Goal: Task Accomplishment & Management: Manage account settings

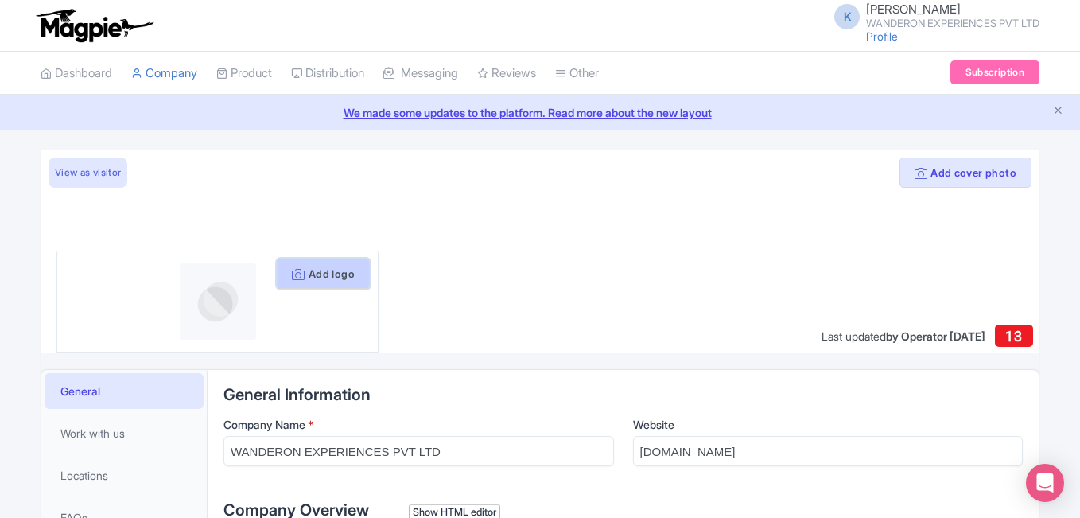
click at [320, 274] on button "Add logo" at bounding box center [323, 273] width 93 height 30
click at [313, 278] on button "Add logo" at bounding box center [323, 273] width 93 height 30
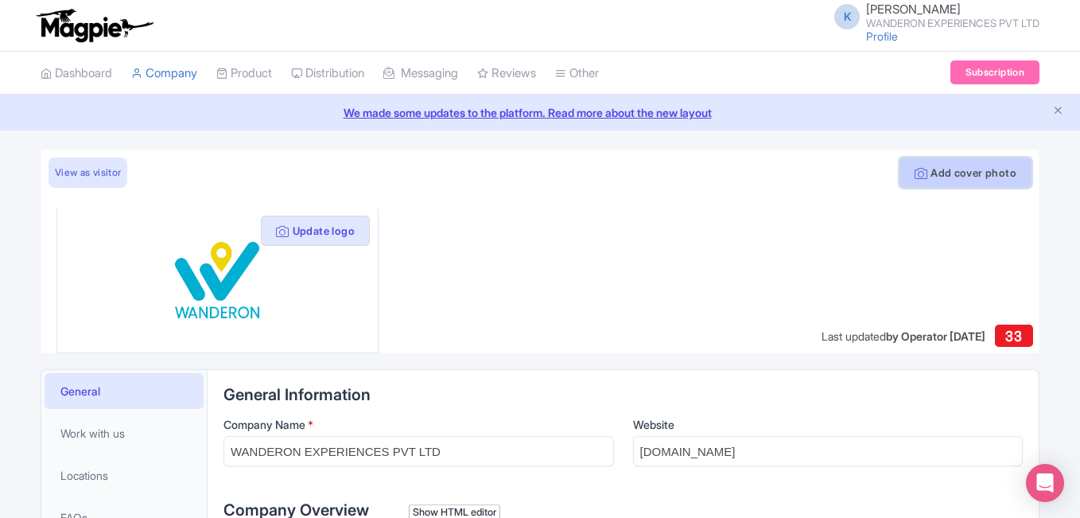
click at [958, 165] on button "Add cover photo" at bounding box center [966, 172] width 132 height 30
click at [821, 475] on div "Website wanderon.in" at bounding box center [828, 447] width 390 height 63
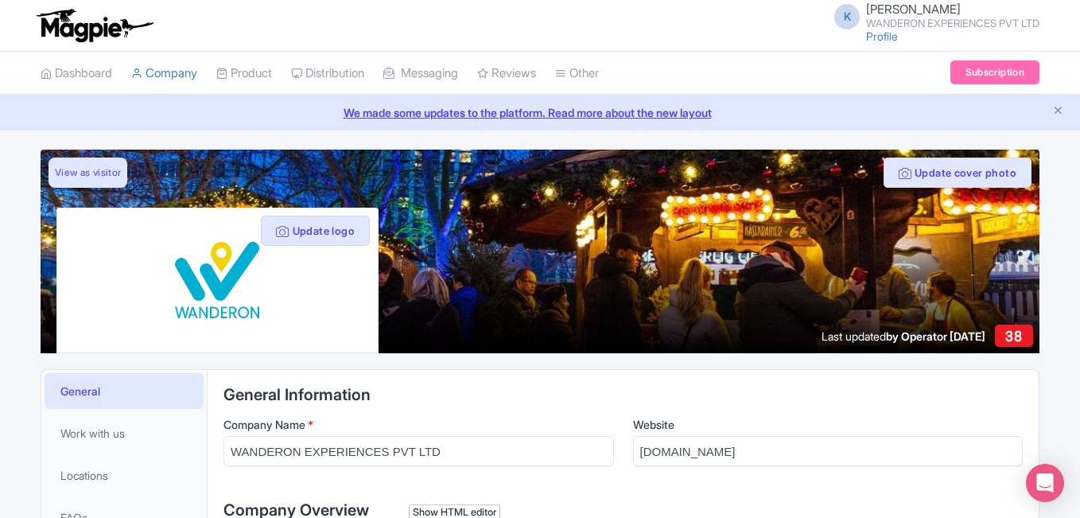
scroll to position [318, 0]
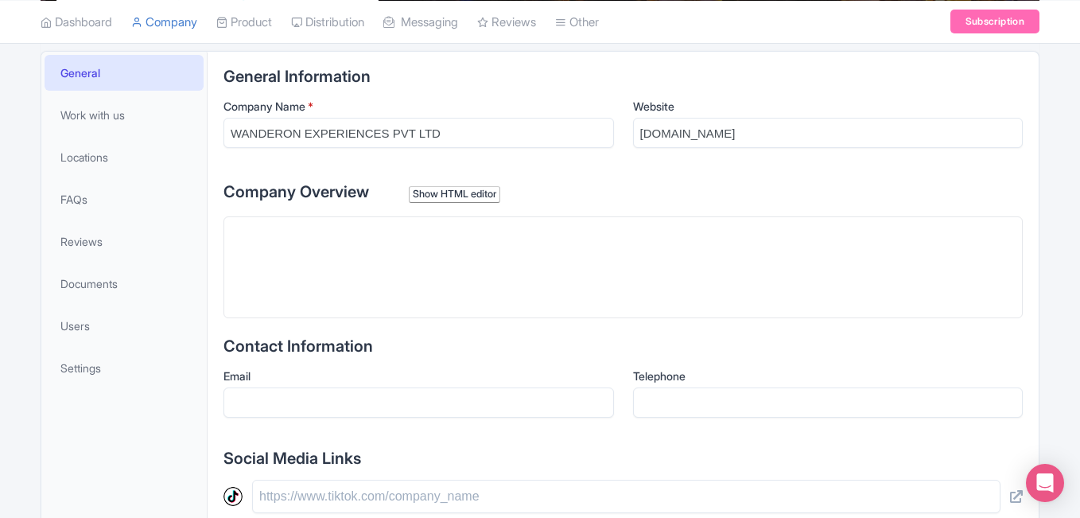
click at [389, 266] on trix-editor at bounding box center [622, 267] width 799 height 102
paste trix-editor "<div>Book your next vacation with WanderOn - a leading travel company offering …"
type trix-editor "<div>Book your next vacation with WanderOn - a leading travel company offering …"
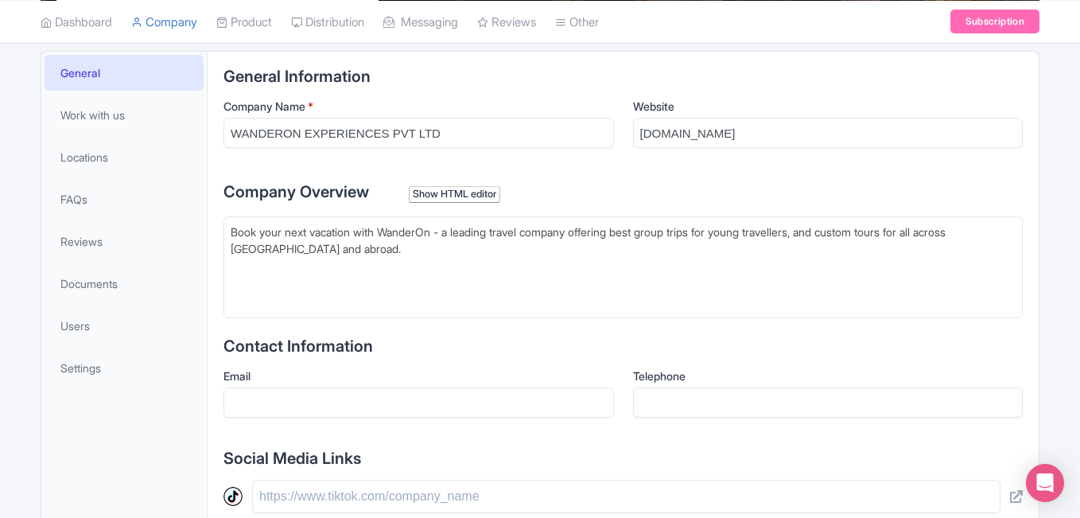
click at [447, 194] on div "Show HTML editor" at bounding box center [454, 194] width 91 height 17
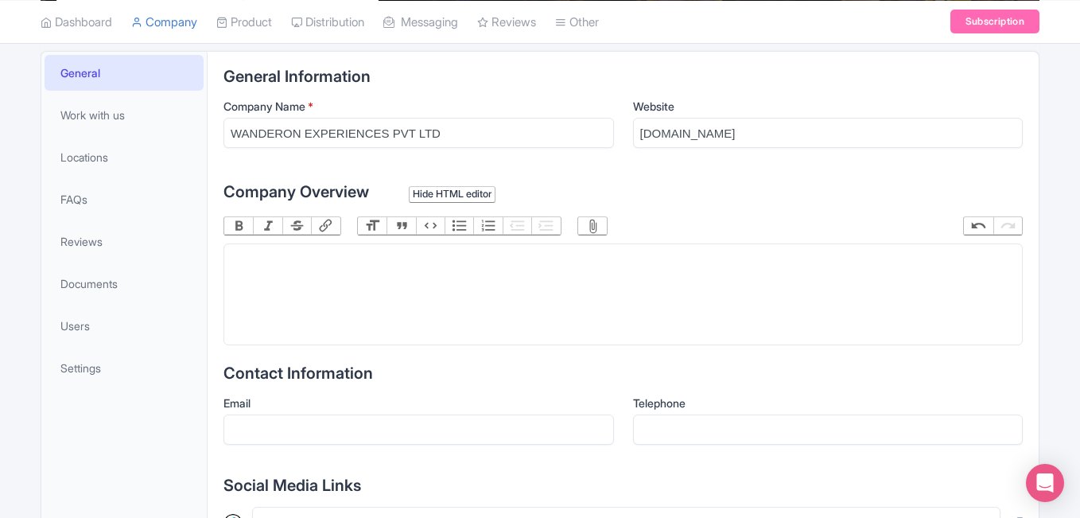
click at [370, 284] on trix-editor at bounding box center [622, 294] width 799 height 102
paste trix-editor "<div>Book your next vacation with WanderOn - a leading travel company offering …"
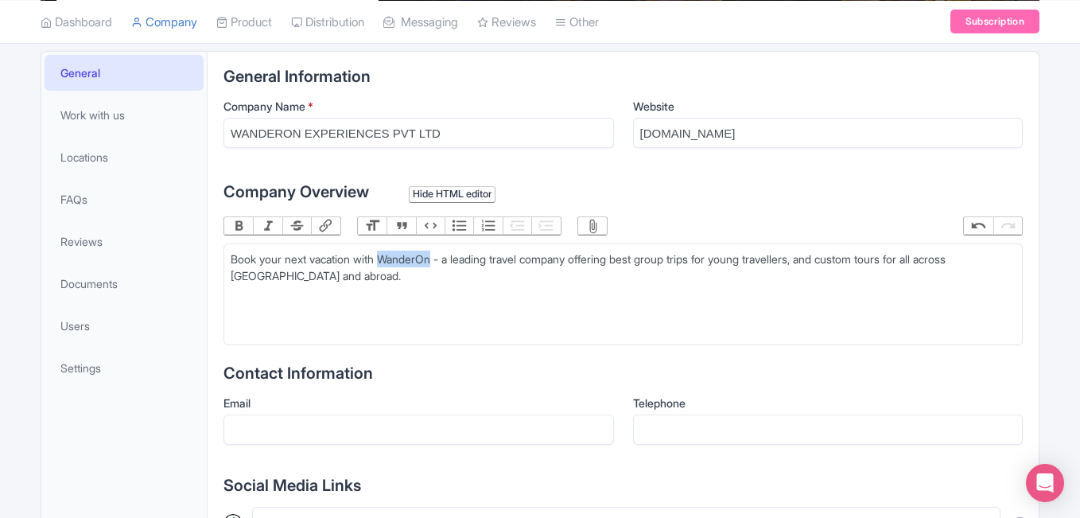
drag, startPoint x: 386, startPoint y: 260, endPoint x: 439, endPoint y: 260, distance: 53.3
click at [439, 260] on div "Book your next vacation with WanderOn - a leading travel company offering best …" at bounding box center [623, 267] width 785 height 33
click at [243, 224] on button "Bold" at bounding box center [238, 225] width 29 height 17
click at [719, 260] on div "Book your next vacation with WanderOn - a leading travel company offering best …" at bounding box center [623, 267] width 785 height 33
type trix-editor "<div>Book your next vacation with <strong>WanderOn</strong> - a leading travel …"
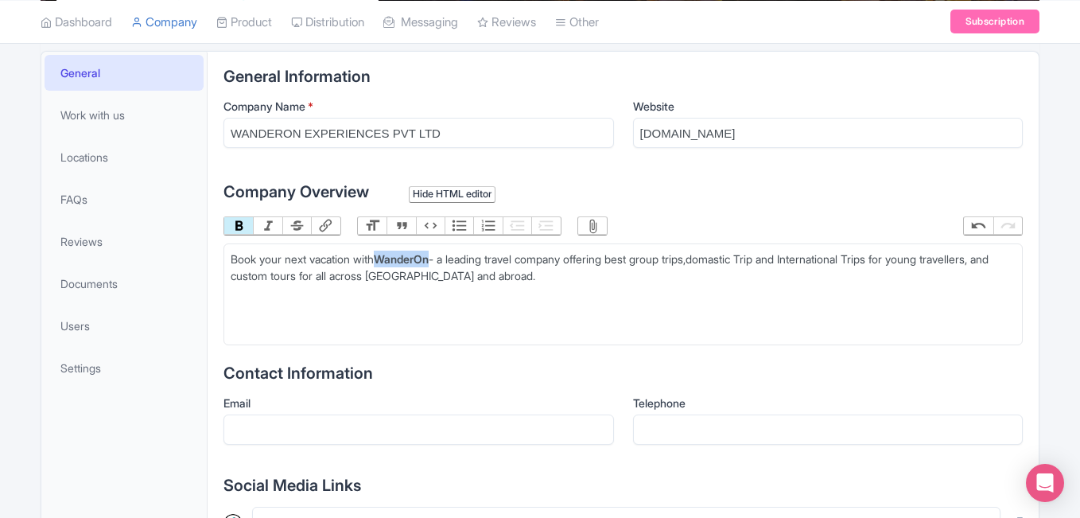
drag, startPoint x: 390, startPoint y: 262, endPoint x: 443, endPoint y: 263, distance: 53.3
click at [429, 263] on strong "WanderOn" at bounding box center [401, 259] width 55 height 14
click at [331, 223] on button "Link" at bounding box center [325, 225] width 29 height 17
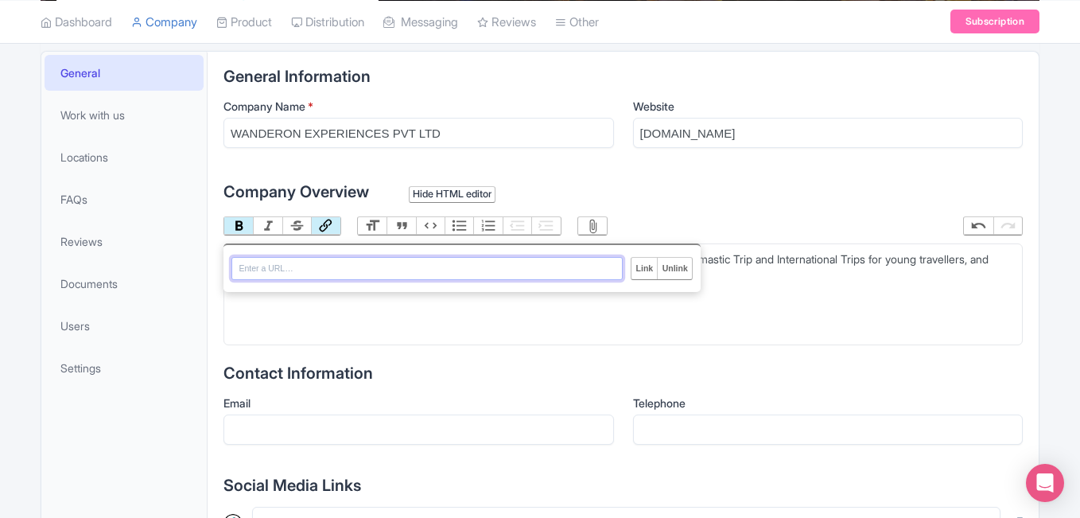
paste input "https://wanderon.in/"
type input "[URL][DOMAIN_NAME]"
click at [645, 273] on input "Link" at bounding box center [643, 268] width 25 height 21
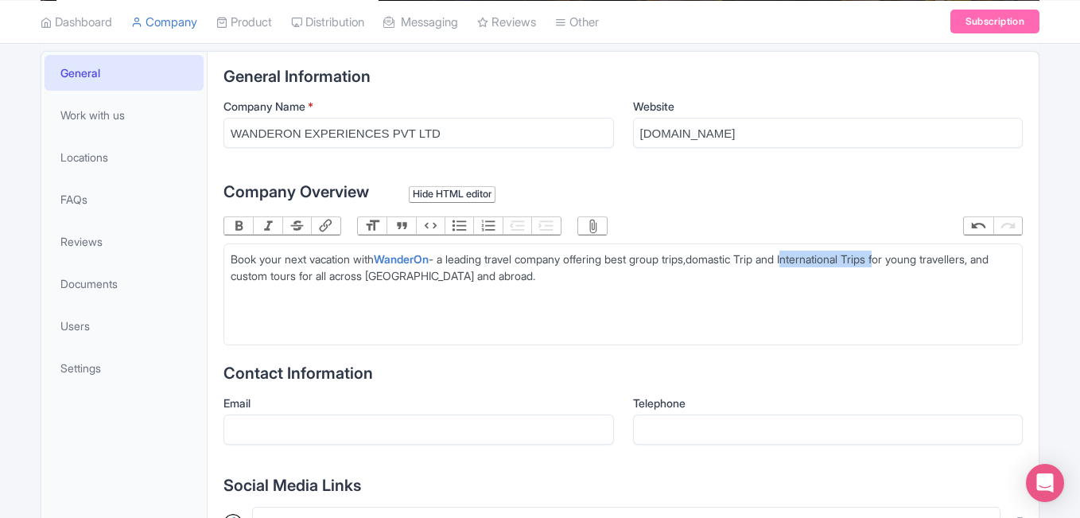
drag, startPoint x: 818, startPoint y: 260, endPoint x: 917, endPoint y: 265, distance: 98.7
click at [917, 265] on div "Book your next vacation with WanderOn - a leading travel company offering best …" at bounding box center [623, 267] width 785 height 33
type trix-editor "<div>Book your next vacation with <a href="https://wanderon.in/"><strong>Wander…"
click at [236, 226] on button "Bold" at bounding box center [238, 225] width 29 height 17
click at [331, 223] on button "Link" at bounding box center [325, 225] width 29 height 17
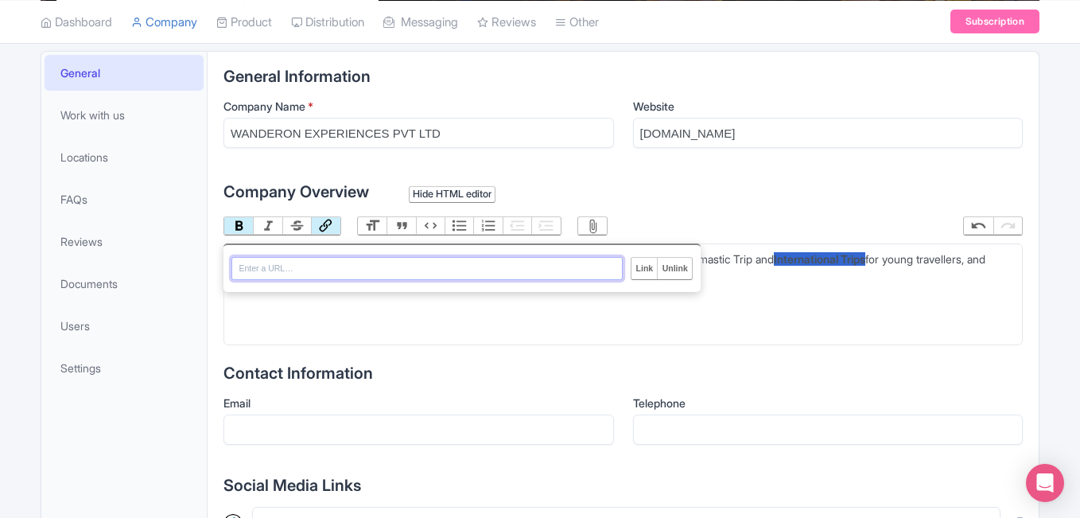
paste input "[URL][DOMAIN_NAME]"
type input "[URL][DOMAIN_NAME]"
click at [650, 272] on input "Link" at bounding box center [643, 268] width 25 height 21
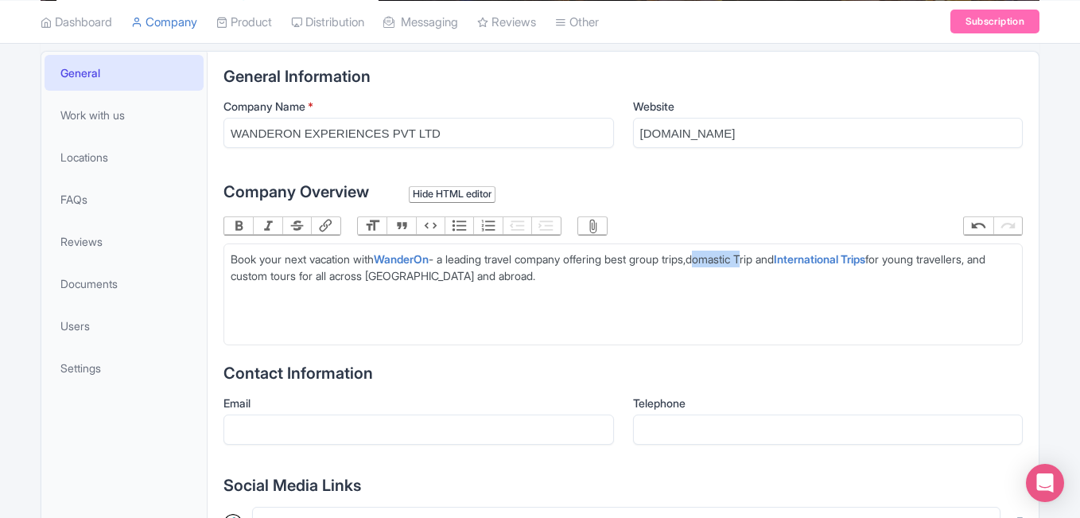
drag, startPoint x: 723, startPoint y: 260, endPoint x: 771, endPoint y: 260, distance: 48.5
click at [771, 260] on div "Book your next vacation with WanderOn - a leading travel company offering best …" at bounding box center [623, 267] width 785 height 33
click at [763, 260] on div "Book your next vacation with WanderOn - a leading travel company offering best …" at bounding box center [623, 267] width 785 height 33
type trix-editor "<div>Book your next vacation with <a href="https://wanderon.in/"><strong>Wander…"
drag, startPoint x: 721, startPoint y: 259, endPoint x: 771, endPoint y: 260, distance: 50.9
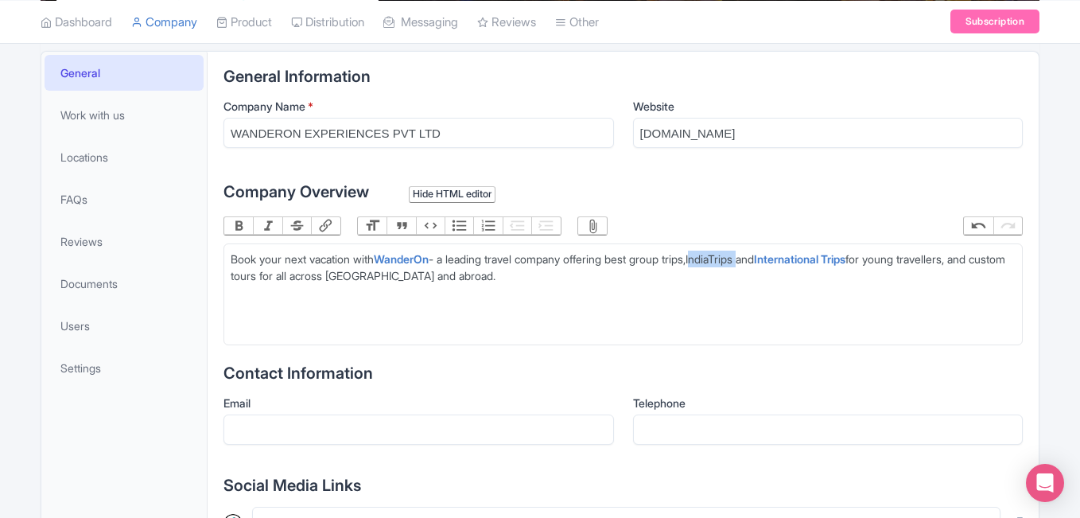
click at [771, 260] on div "Book your next vacation with WanderOn - a leading travel company offering best …" at bounding box center [623, 267] width 785 height 33
click at [242, 228] on button "Bold" at bounding box center [238, 225] width 29 height 17
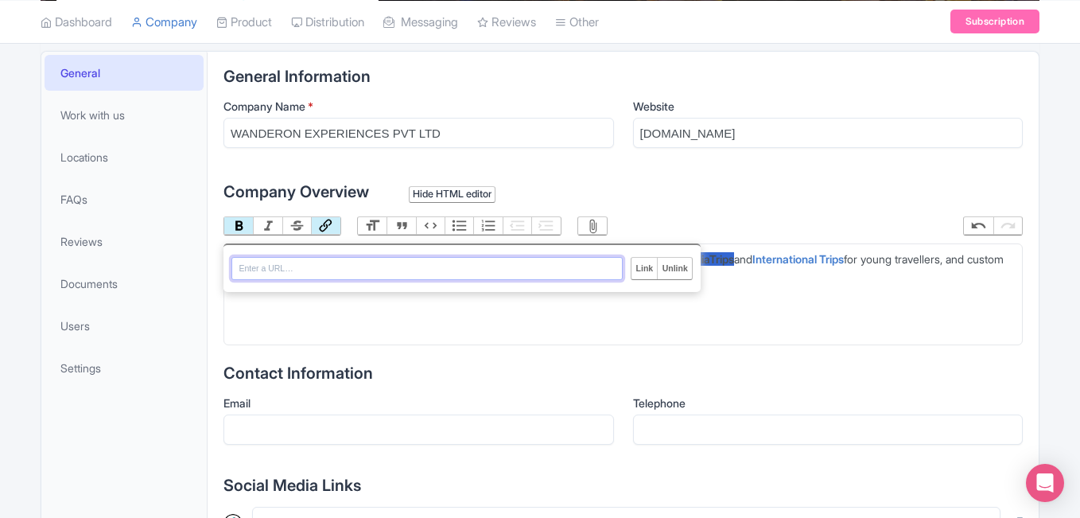
click at [324, 225] on button "Link" at bounding box center [325, 225] width 29 height 17
paste input "[URL][DOMAIN_NAME]"
type input "[URL][DOMAIN_NAME]"
click at [646, 272] on input "Link" at bounding box center [643, 268] width 25 height 21
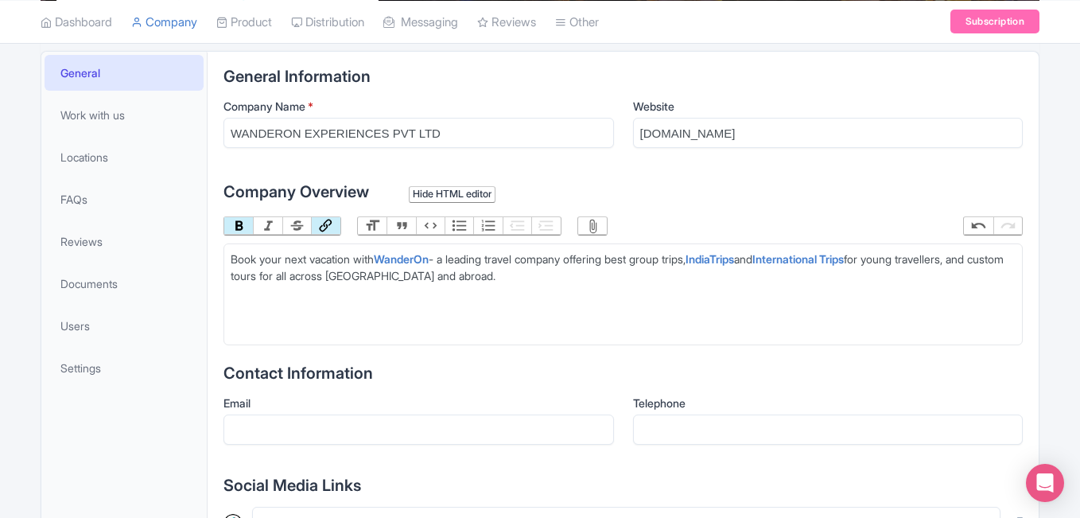
click at [616, 321] on trix-editor "Book your next vacation with WanderOn - a leading travel company offering best …" at bounding box center [622, 294] width 799 height 102
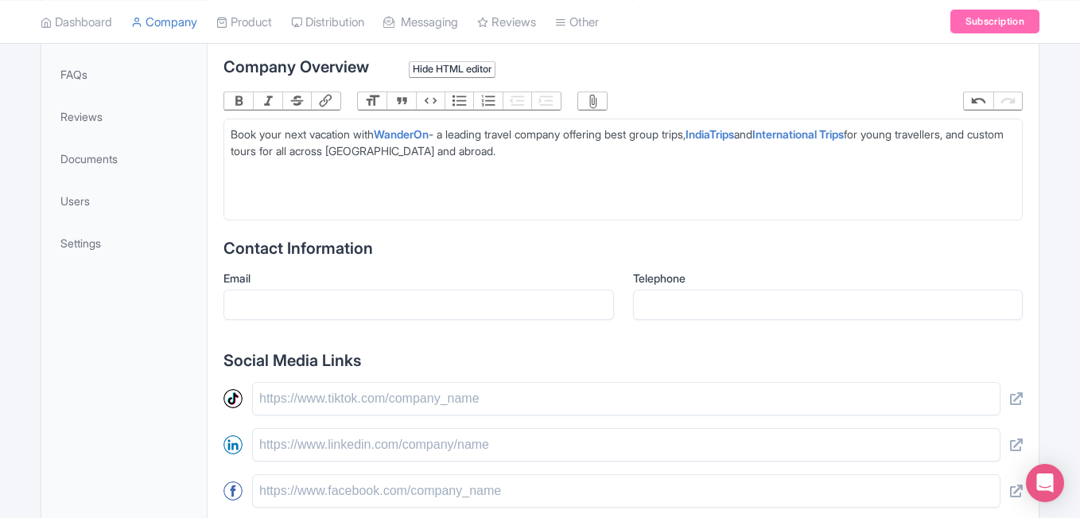
scroll to position [477, 0]
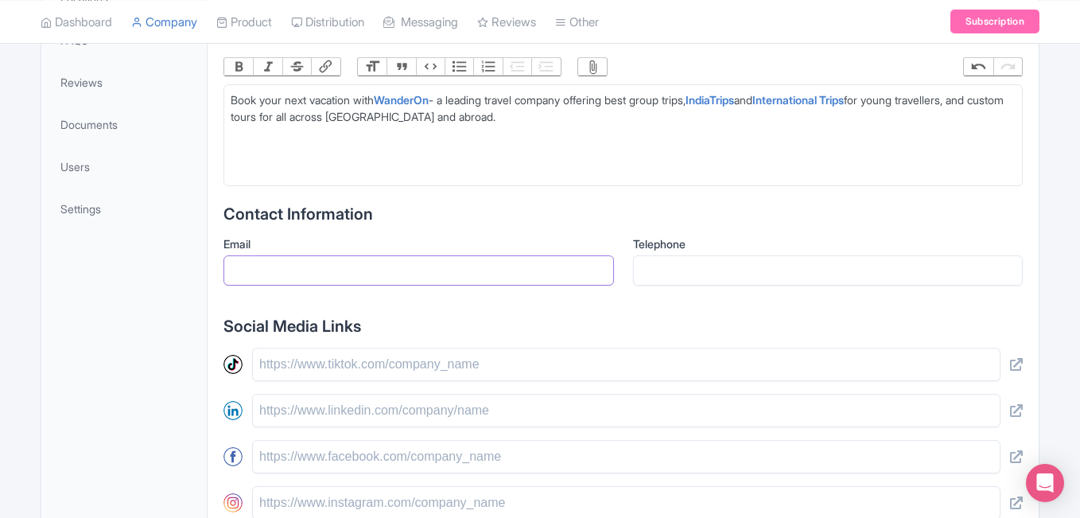
click at [363, 274] on input "Email" at bounding box center [418, 270] width 390 height 30
paste input "[EMAIL_ADDRESS][DOMAIN_NAME]"
type input "[EMAIL_ADDRESS][DOMAIN_NAME]"
click at [674, 265] on input "Telephone" at bounding box center [828, 270] width 390 height 30
paste input "9090403075"
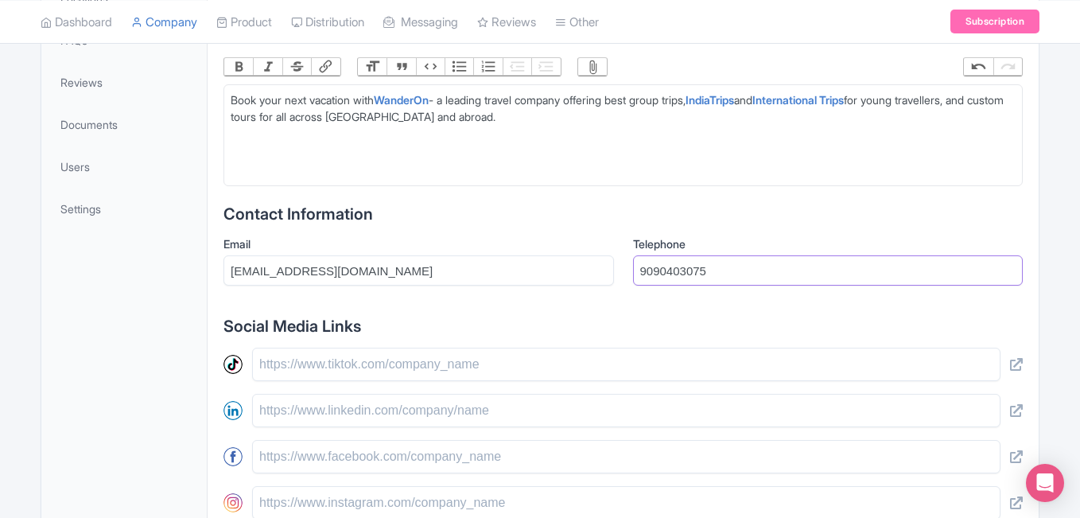
click at [642, 268] on input "9090403075" at bounding box center [828, 270] width 390 height 30
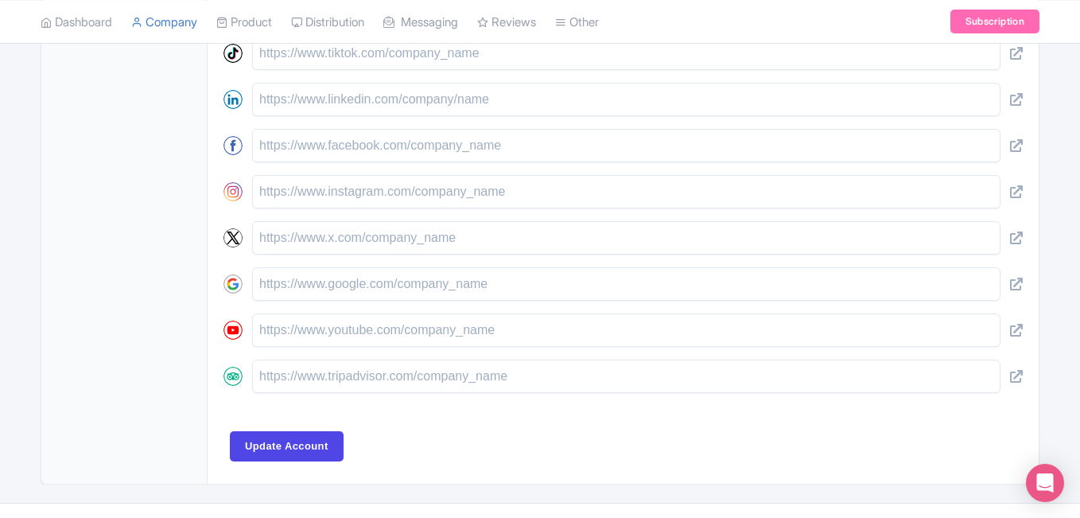
scroll to position [795, 0]
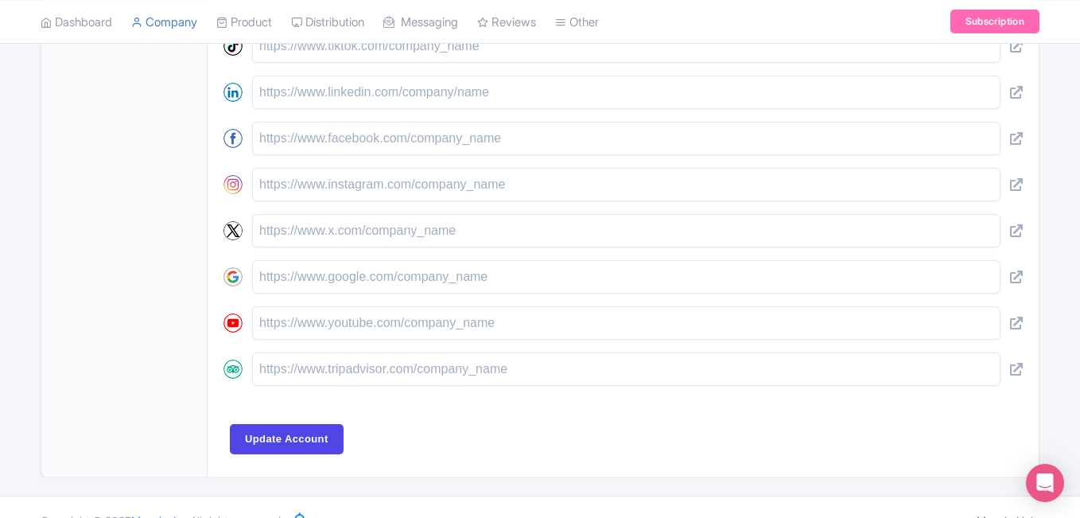
type input "[PHONE_NUMBER]"
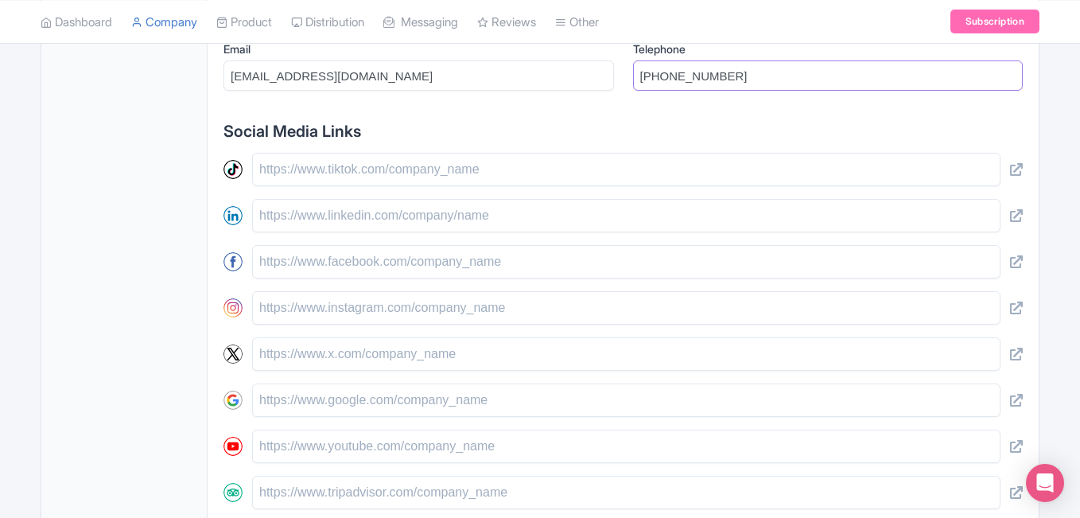
scroll to position [636, 0]
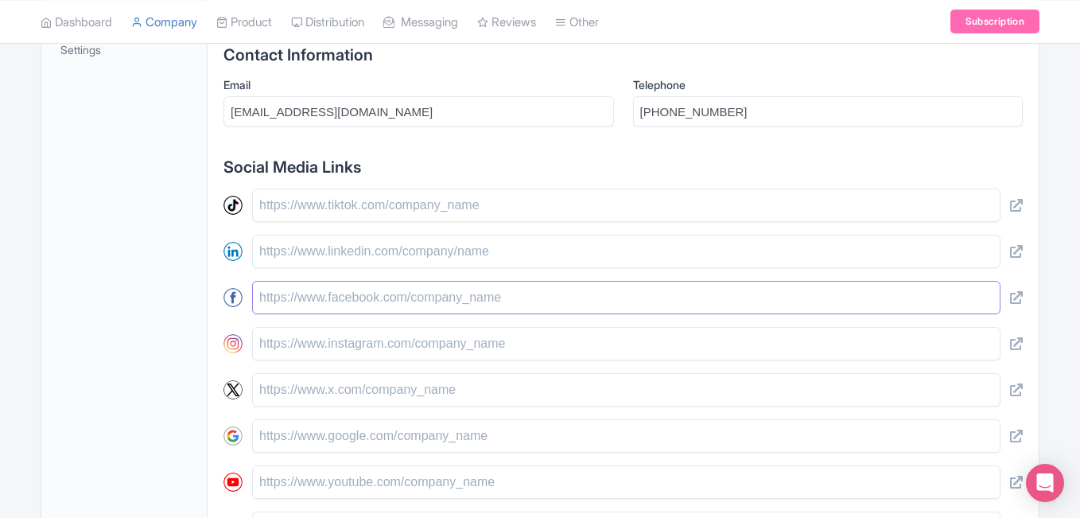
click at [283, 297] on input "text" at bounding box center [626, 297] width 748 height 33
paste input "[URL][DOMAIN_NAME][DOMAIN_NAME]"
type input "https://www.facebook.com/wander.on"
click at [303, 340] on input "text" at bounding box center [626, 343] width 748 height 33
paste input "https://www.instagram.com/wander.on/"
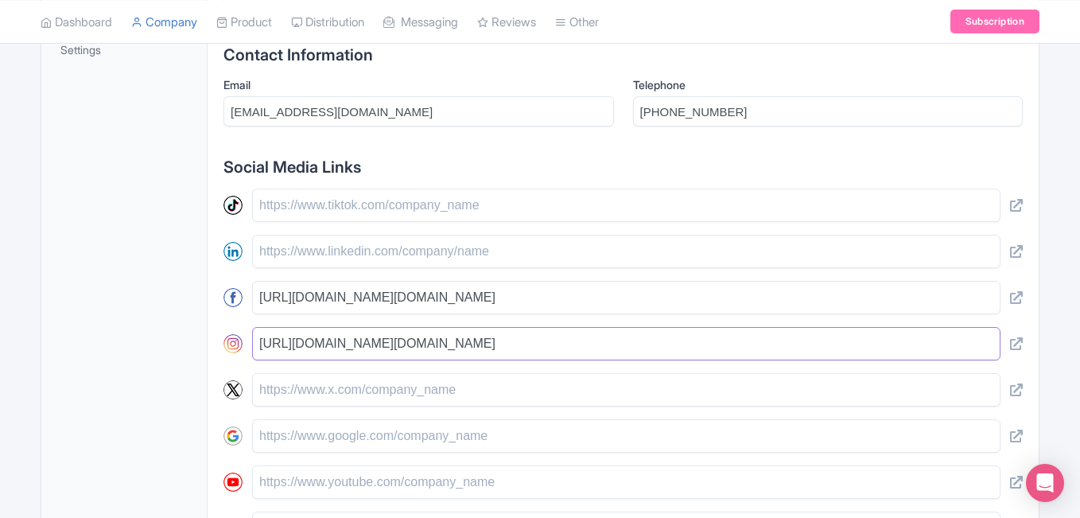
type input "https://www.instagram.com/wander.on/"
click at [379, 391] on input "text" at bounding box center [626, 389] width 748 height 33
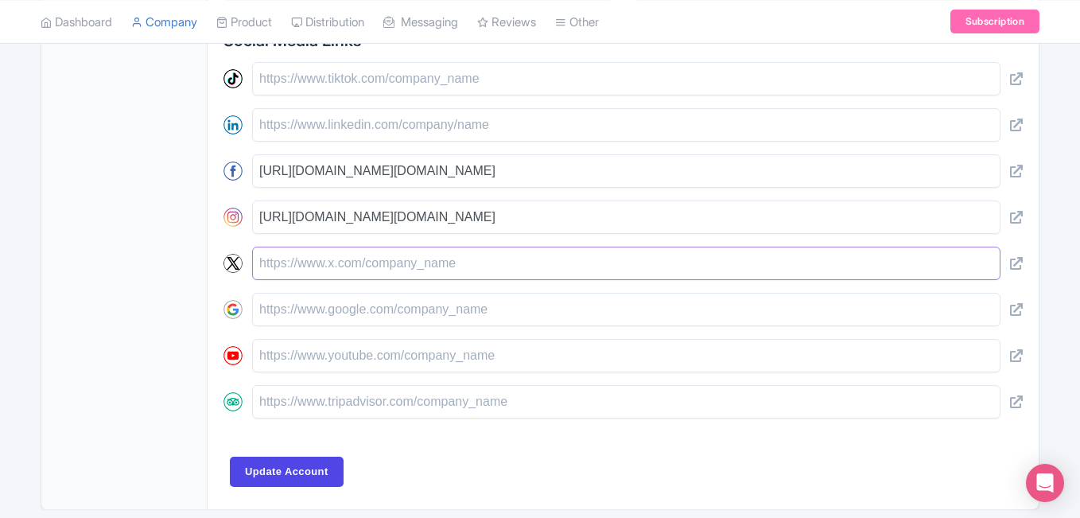
scroll to position [795, 0]
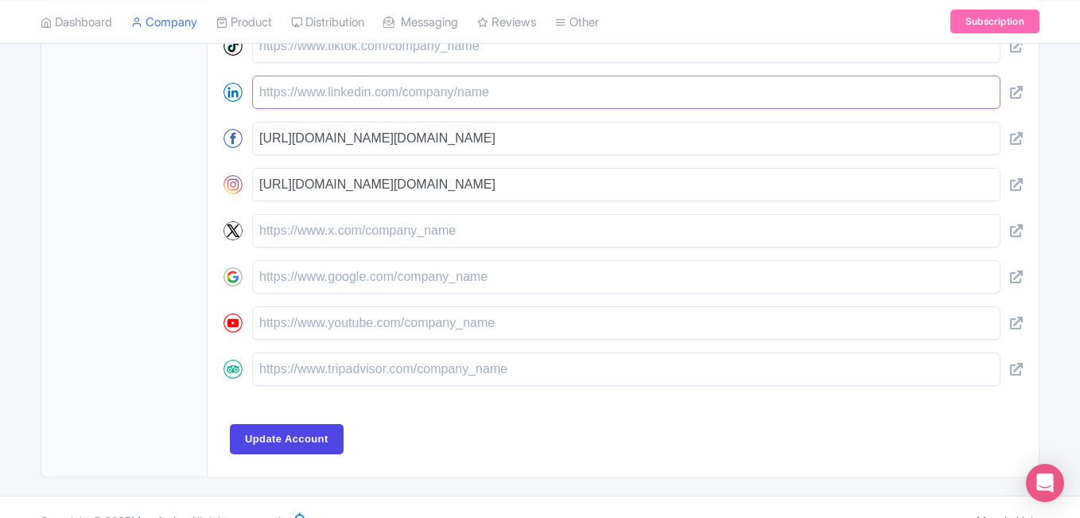
click at [287, 95] on input "text" at bounding box center [626, 92] width 748 height 33
paste input "https://www.linkedin.com/company/wanderontravelcommunity"
type input "https://www.linkedin.com/company/wanderontravelcommunity"
click at [113, 208] on div "General Work with us Locations FAQs Reviews Documents Users Settings" at bounding box center [124, 26] width 166 height 902
click at [291, 370] on input "text" at bounding box center [626, 368] width 748 height 33
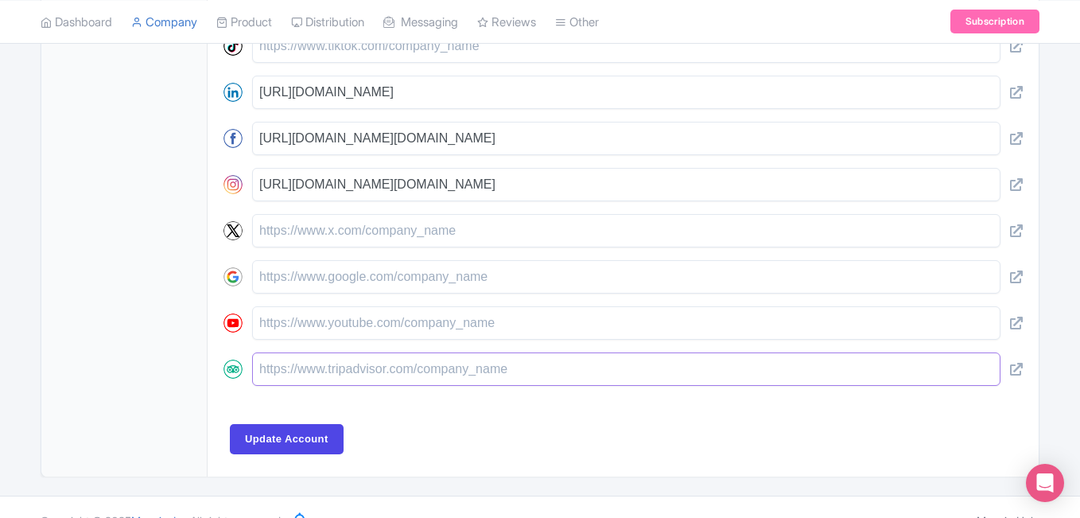
paste input "https://www.tripadvisor.in/Attraction_Review-g304551-d15013133-Reviews-WanderOn…"
type input "https://www.tripadvisor.in/Attraction_Review-g304551-d15013133-Reviews-WanderOn…"
click at [386, 404] on div "General Information Company Name * WANDERON EXPERIENCES PVT LTD Website wandero…" at bounding box center [622, 3] width 799 height 827
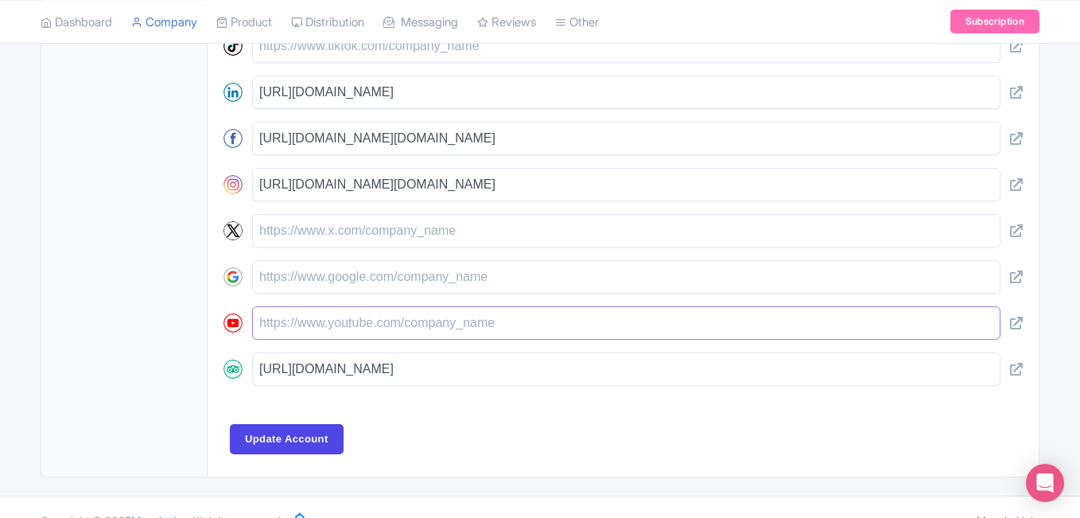
click at [303, 321] on input "text" at bounding box center [626, 322] width 748 height 33
paste input "https://www.youtube.com/c/WanderOn"
drag, startPoint x: 495, startPoint y: 321, endPoint x: 126, endPoint y: 319, distance: 369.0
click at [126, 319] on div "General Work with us Locations FAQs Reviews Documents Users Settings General In…" at bounding box center [540, 25] width 999 height 903
type input "https://www.youtube.com/c/WanderOn"
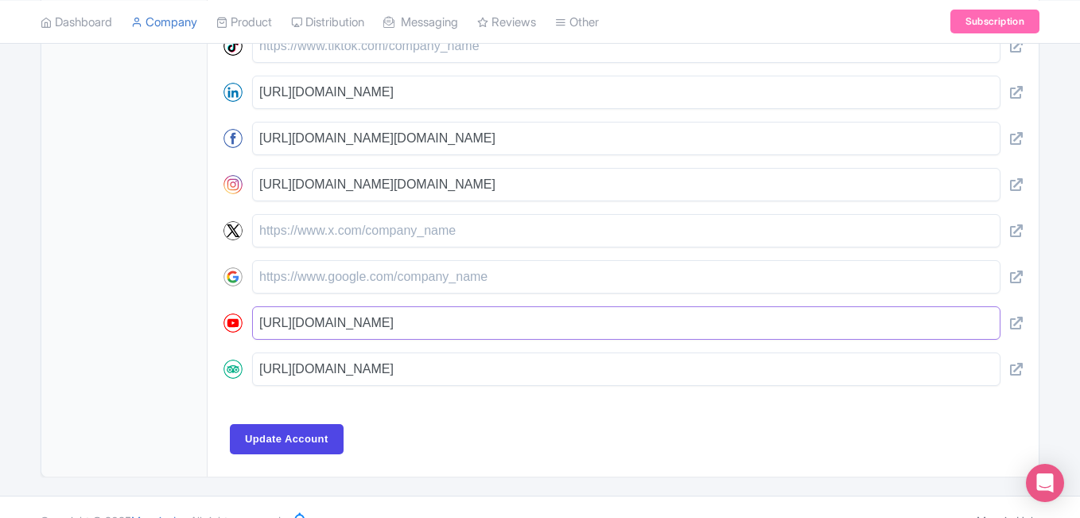
click at [502, 327] on input "https://www.youtube.com/c/WanderOn" at bounding box center [626, 322] width 748 height 33
drag, startPoint x: 502, startPoint y: 327, endPoint x: 0, endPoint y: 332, distance: 501.9
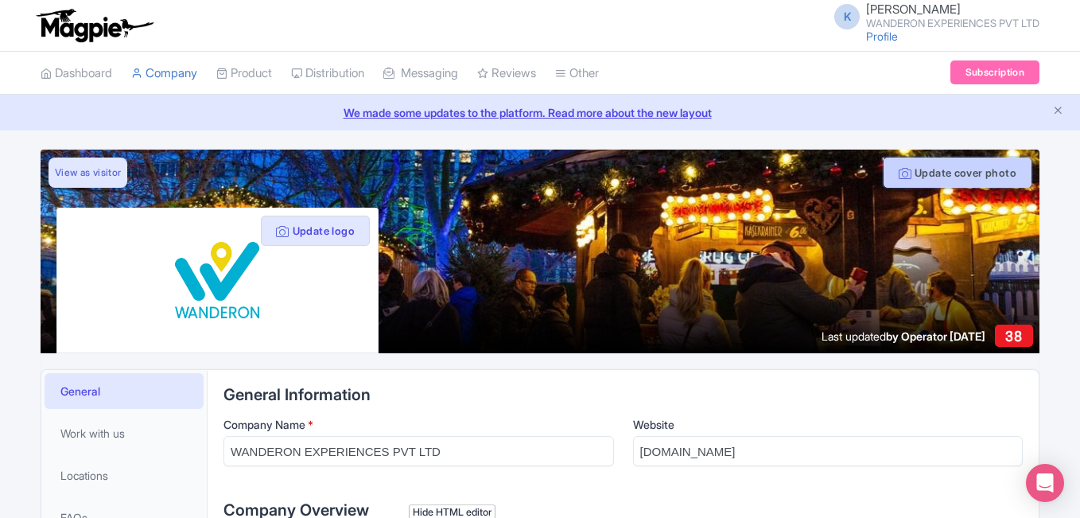
click at [985, 173] on button "Update cover photo" at bounding box center [958, 172] width 148 height 30
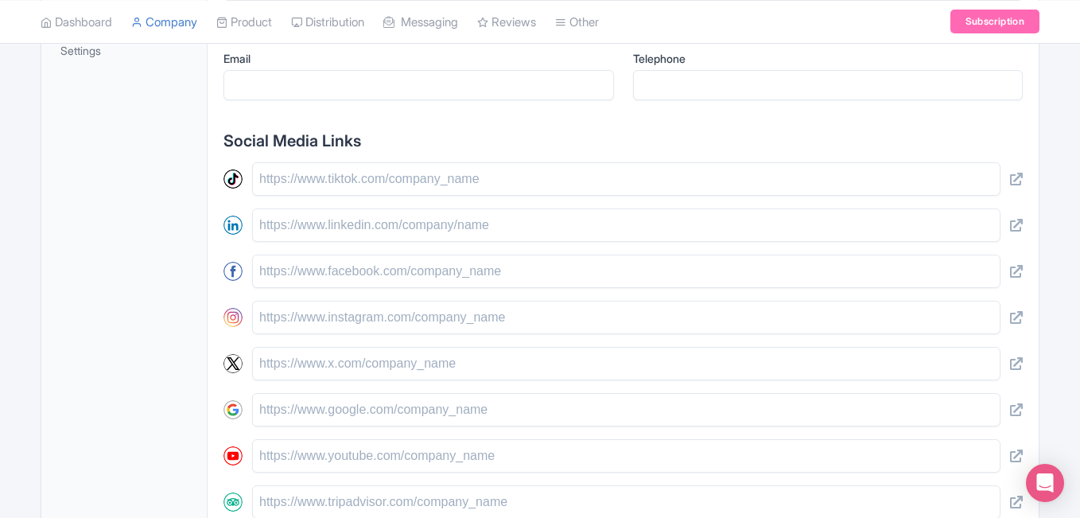
scroll to position [636, 0]
click at [291, 507] on input "text" at bounding box center [626, 500] width 748 height 33
paste input "https://www.tripadvisor.in/Attraction_Review-g304551-d15013133-Reviews-WanderOn…"
type input "https://www.tripadvisor.in/Attraction_Review-g304551-d15013133-Reviews-WanderOn…"
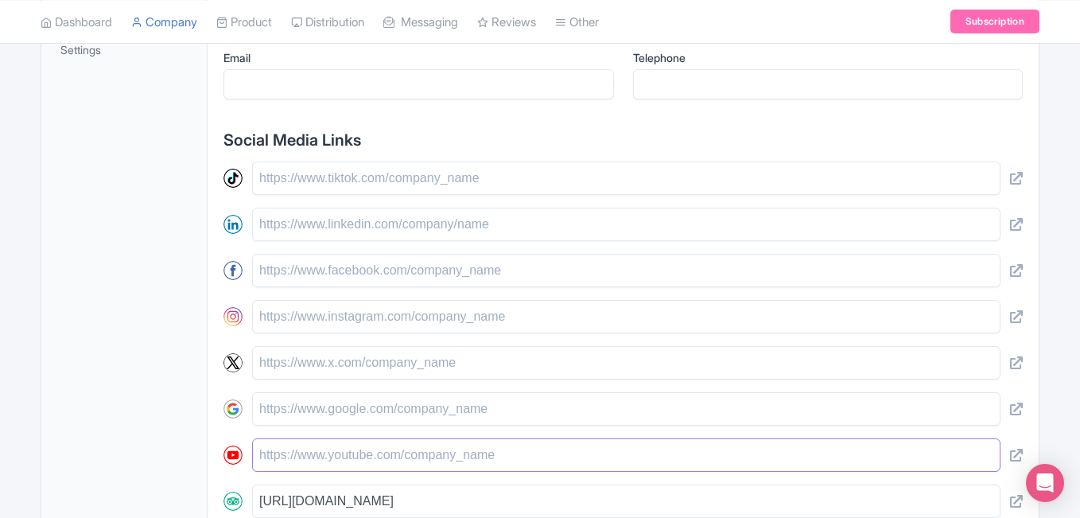
click at [305, 462] on input "text" at bounding box center [626, 454] width 748 height 33
paste input "https://www.youtube.com/c/WanderOn"
type input "https://www.youtube.com/c/WanderOn"
click at [311, 321] on input "text" at bounding box center [626, 316] width 748 height 33
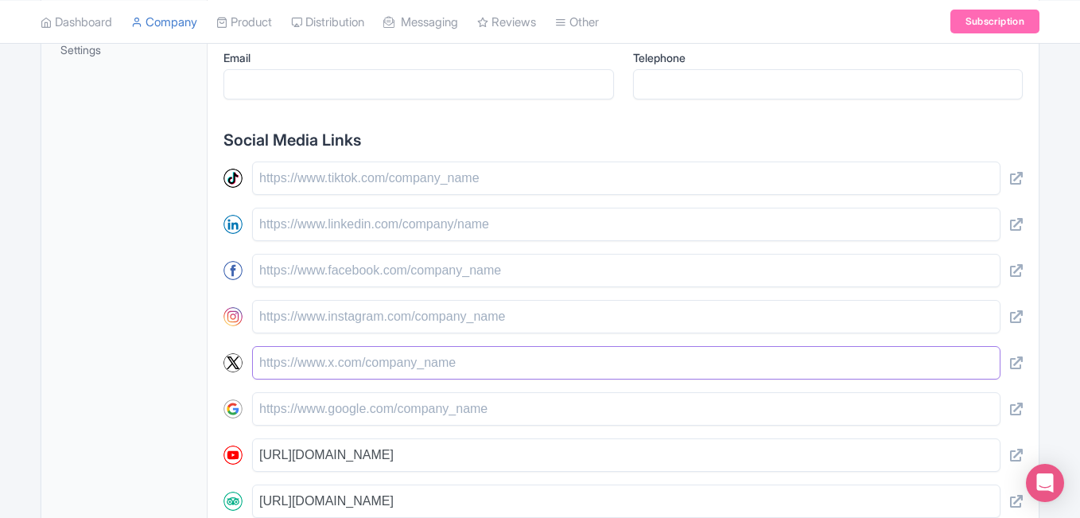
click at [380, 354] on input "text" at bounding box center [626, 362] width 748 height 33
click at [327, 317] on input "text" at bounding box center [626, 316] width 748 height 33
type input "[URL][DOMAIN_NAME][DOMAIN_NAME]"
click at [326, 271] on input "text" at bounding box center [626, 270] width 748 height 33
type input "[URL][DOMAIN_NAME][DOMAIN_NAME]"
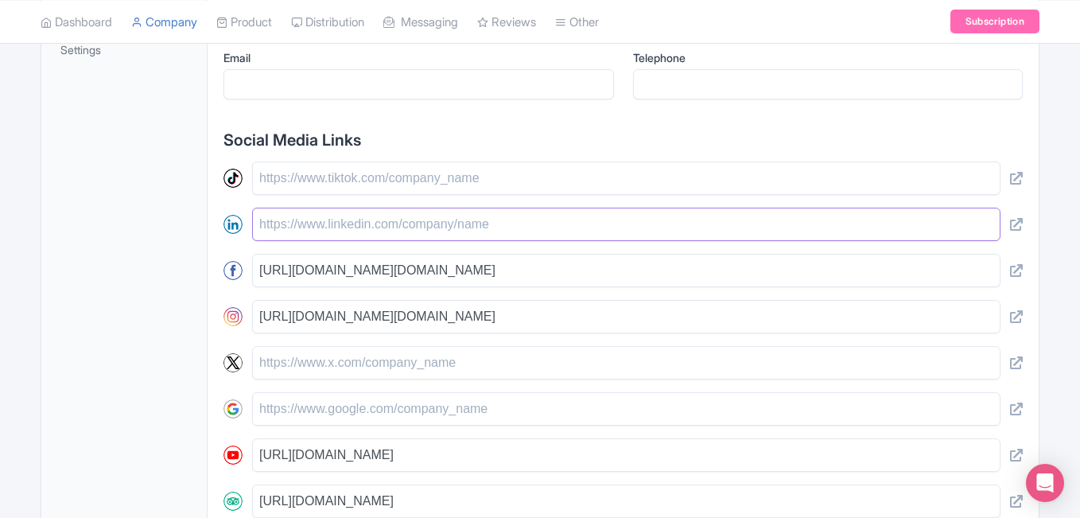
click at [324, 228] on input "text" at bounding box center [626, 224] width 748 height 33
type input "[URL][DOMAIN_NAME]"
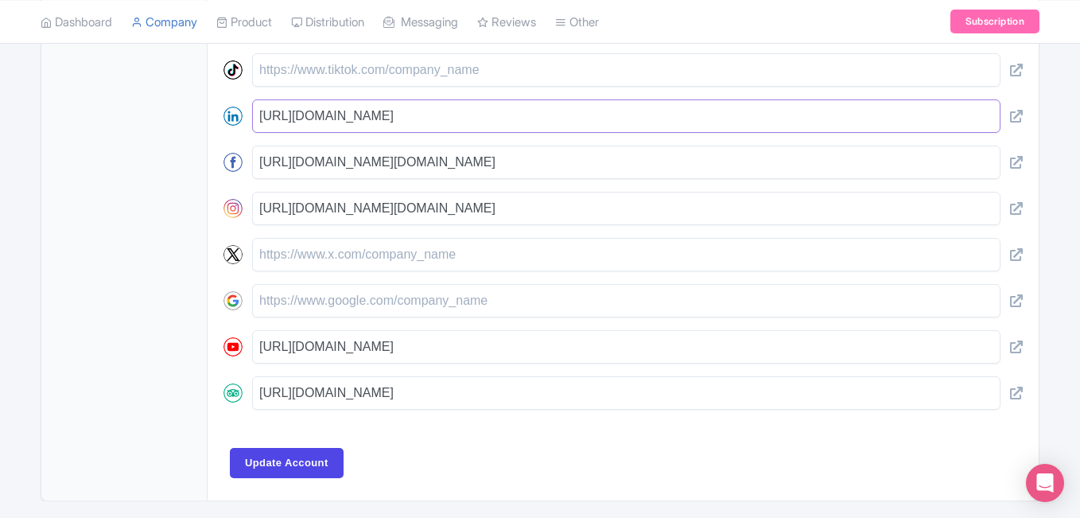
scroll to position [795, 0]
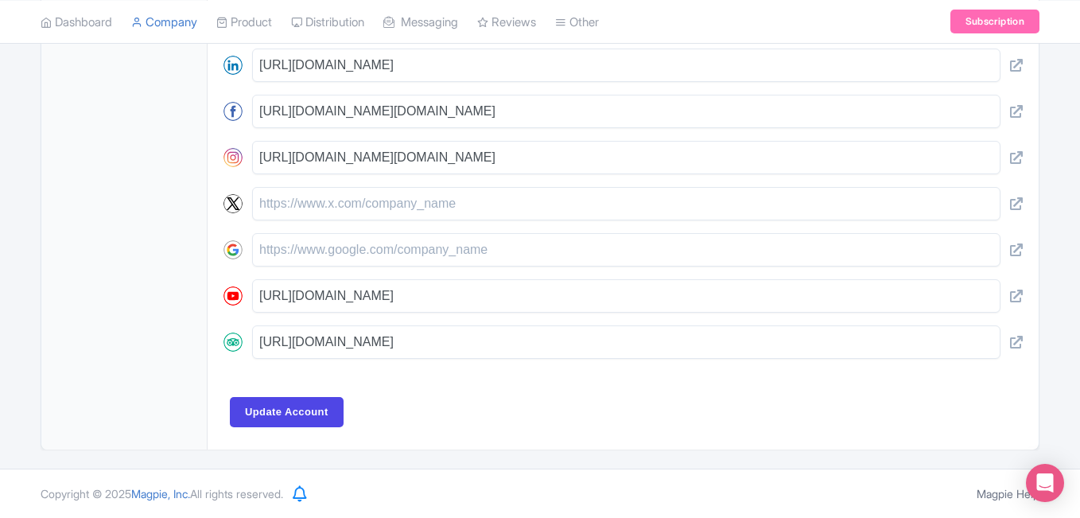
click at [165, 246] on div "General Work with us Locations FAQs Reviews Documents Users Settings" at bounding box center [124, 12] width 166 height 875
click at [290, 256] on input "text" at bounding box center [626, 249] width 748 height 33
paste input "[URL][DOMAIN_NAME]"
type input "[URL][DOMAIN_NAME]"
paste input "[URL][DOMAIN_NAME]"
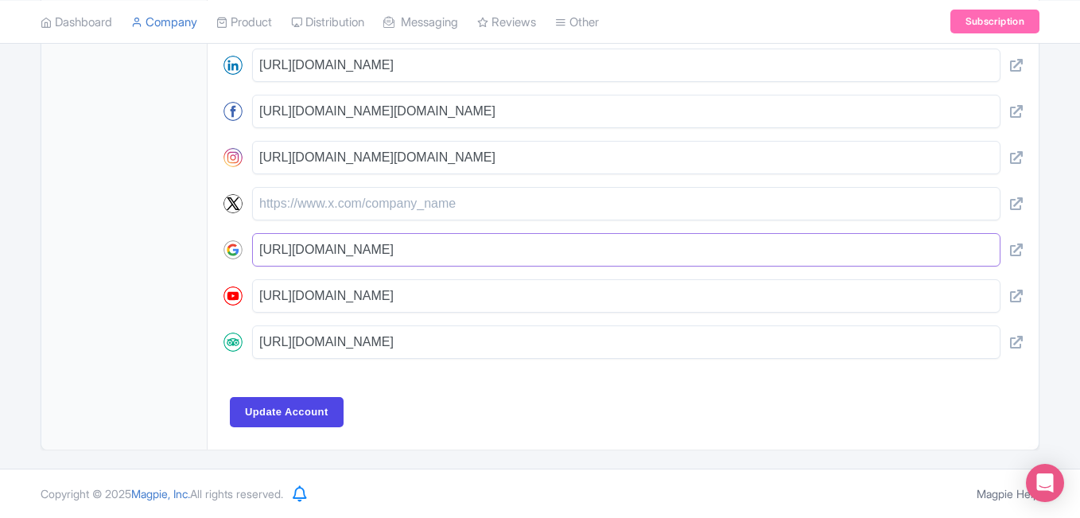
type input "[URL][DOMAIN_NAME]"
click at [129, 258] on div "General Work with us Locations FAQs Reviews Documents Users Settings" at bounding box center [124, 12] width 166 height 875
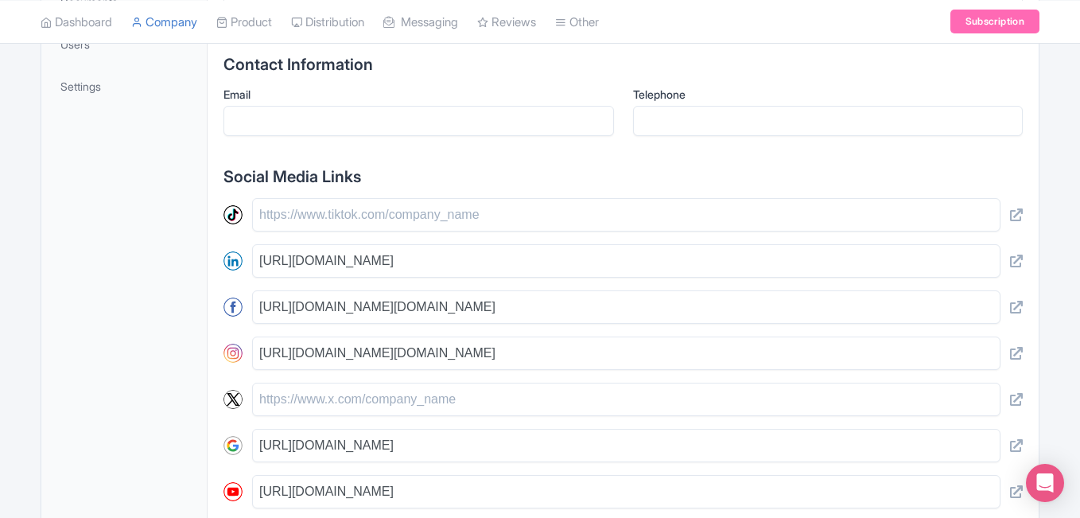
scroll to position [636, 0]
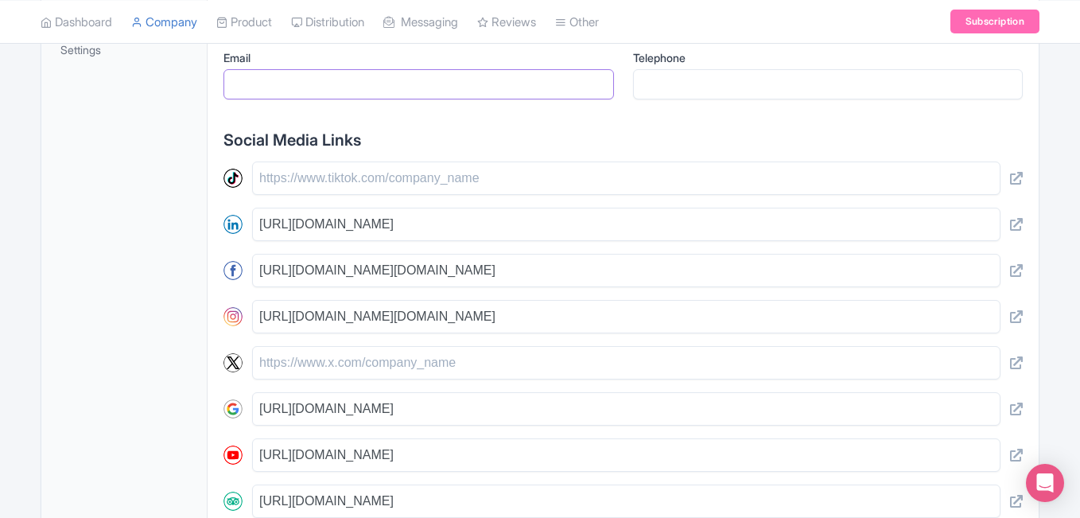
click at [303, 76] on input "Email" at bounding box center [418, 84] width 390 height 30
type input "[EMAIL_ADDRESS][DOMAIN_NAME]"
click at [705, 88] on input "Telephone" at bounding box center [828, 84] width 390 height 30
type input "[PHONE_NUMBER]"
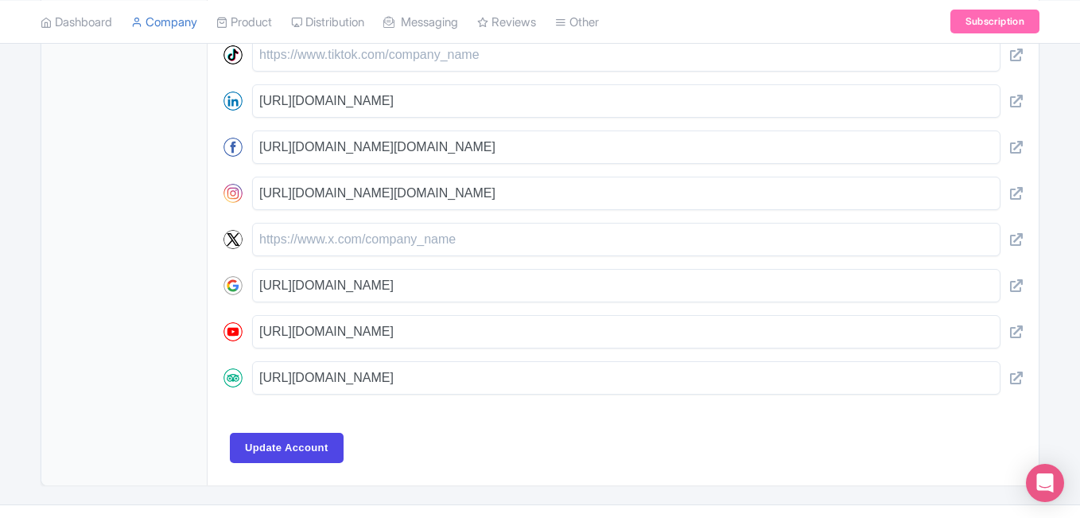
scroll to position [795, 0]
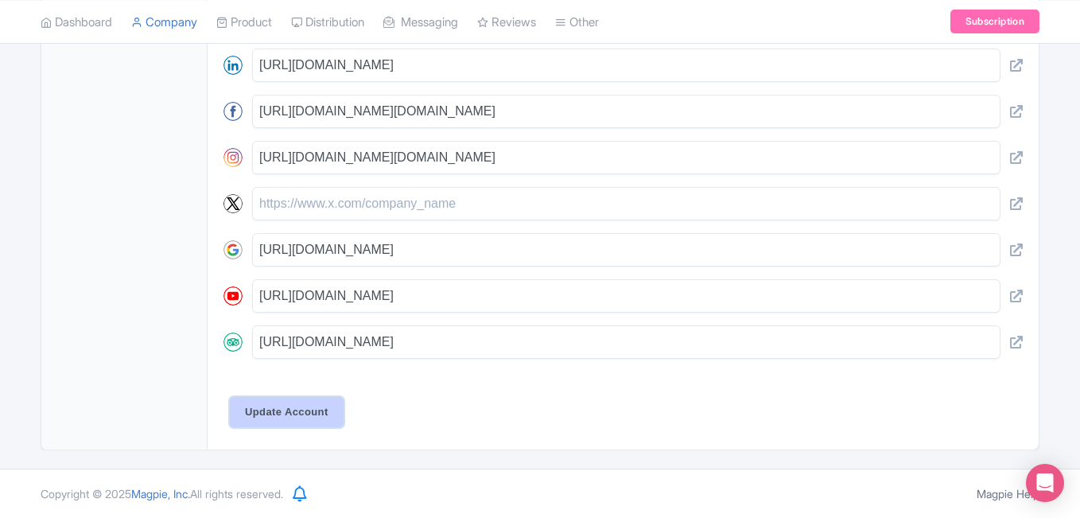
click at [291, 411] on input "Update Account" at bounding box center [287, 412] width 114 height 30
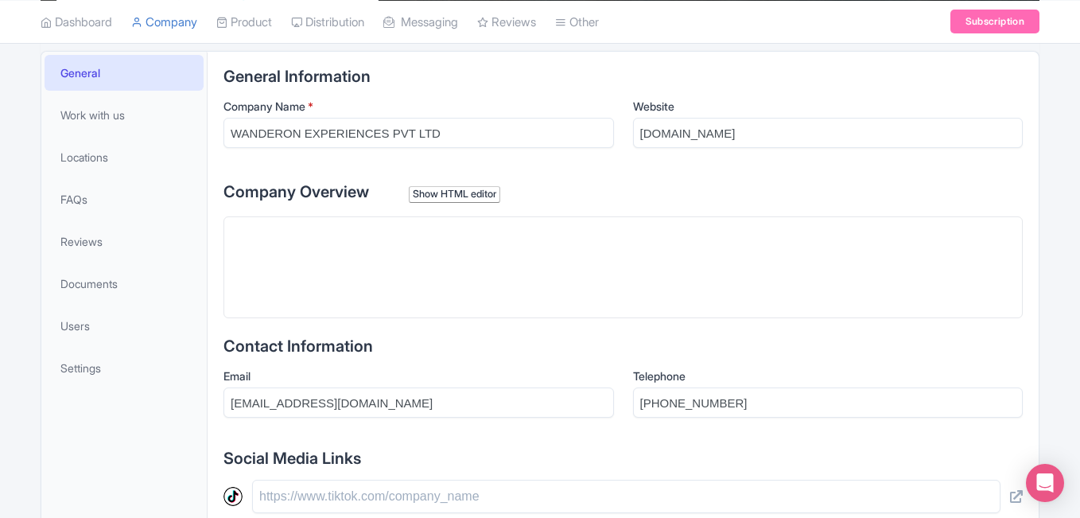
paste trix-editor "<div><br>Book your next vacation with WanderOn - a leading travel company offer…"
type trix-editor "<div><br>Book your next vacation with WanderOn - a leading travel company offer…"
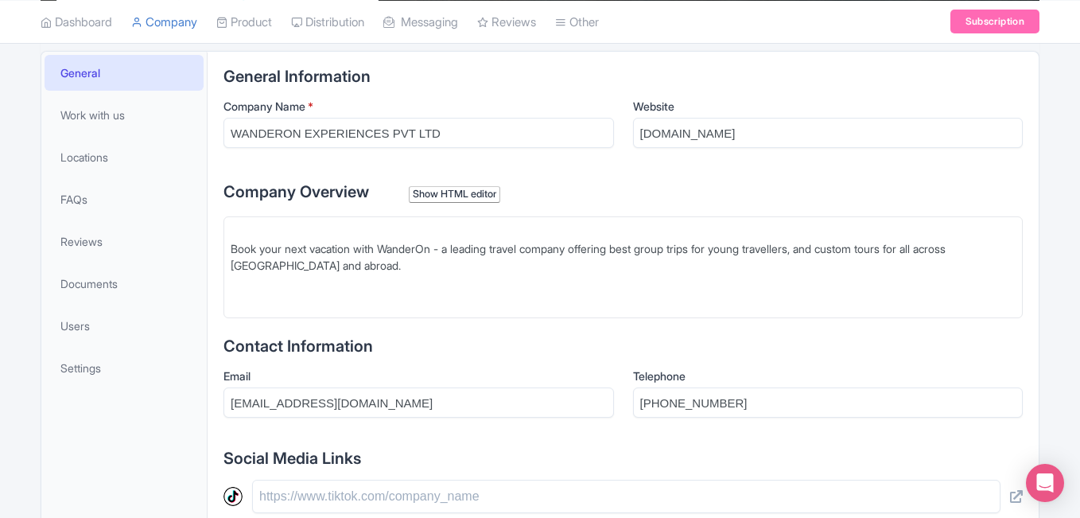
click at [442, 199] on div "Show HTML editor" at bounding box center [454, 194] width 91 height 17
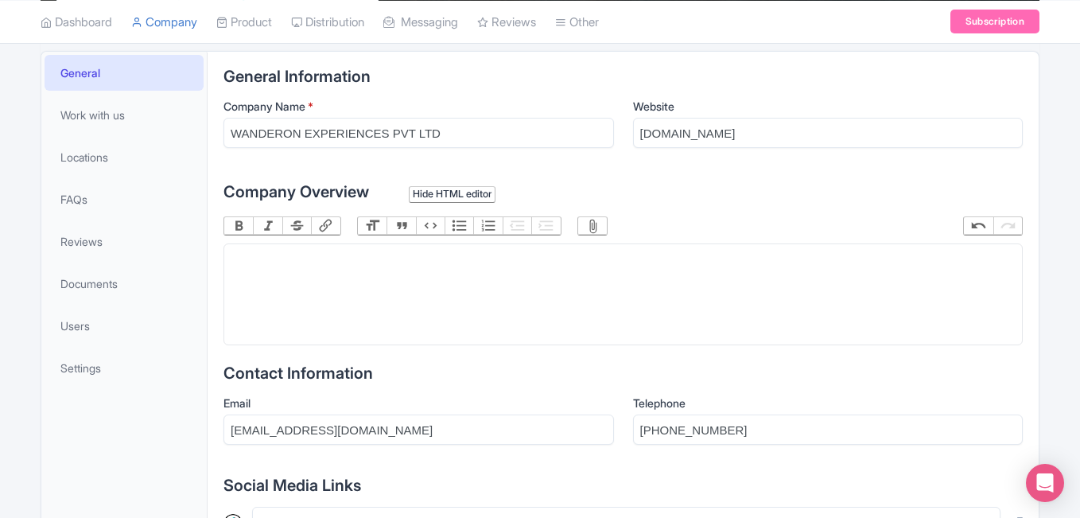
click at [243, 252] on trix-editor at bounding box center [622, 294] width 799 height 102
paste trix-editor "<div><br>Book your next vacation with WanderOn - a leading travel company offer…"
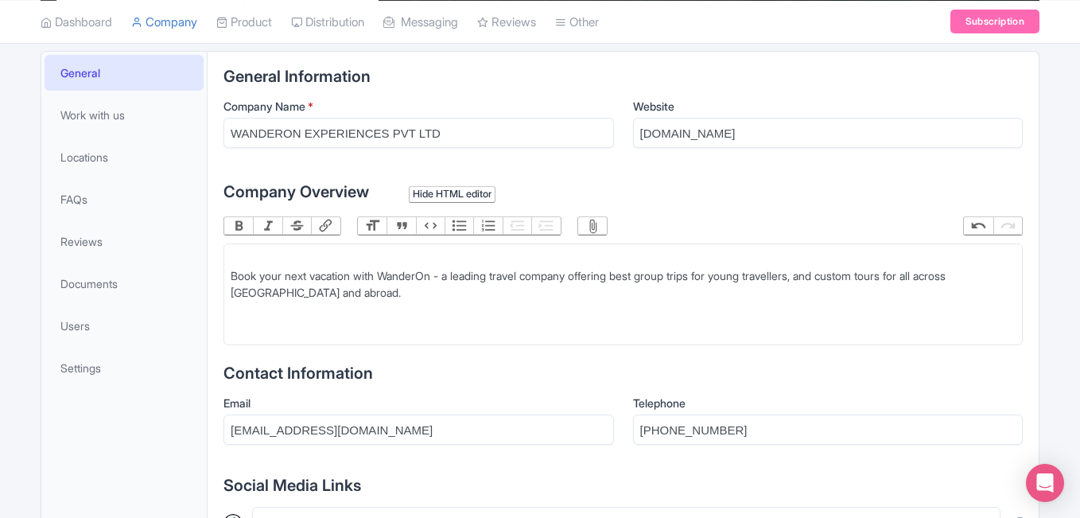
click at [227, 262] on trix-editor "Book your next vacation with WanderOn - a leading travel company offering best …" at bounding box center [622, 294] width 799 height 102
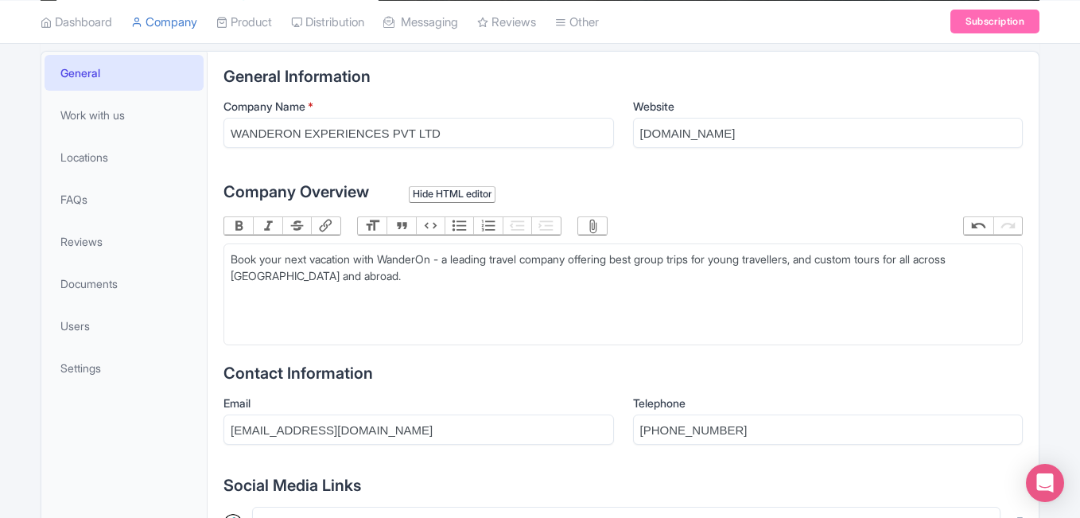
click at [715, 262] on div "Book your next vacation with WanderOn - a leading travel company offering best …" at bounding box center [623, 267] width 785 height 33
type trix-editor "<div>Book your next vacation with WanderOn - a leading travel company offering …"
drag, startPoint x: 780, startPoint y: 261, endPoint x: 871, endPoint y: 261, distance: 90.7
click at [871, 261] on div "Book your next vacation with WanderOn - a leading travel company offering best …" at bounding box center [623, 267] width 785 height 33
click at [239, 227] on button "Bold" at bounding box center [238, 225] width 29 height 17
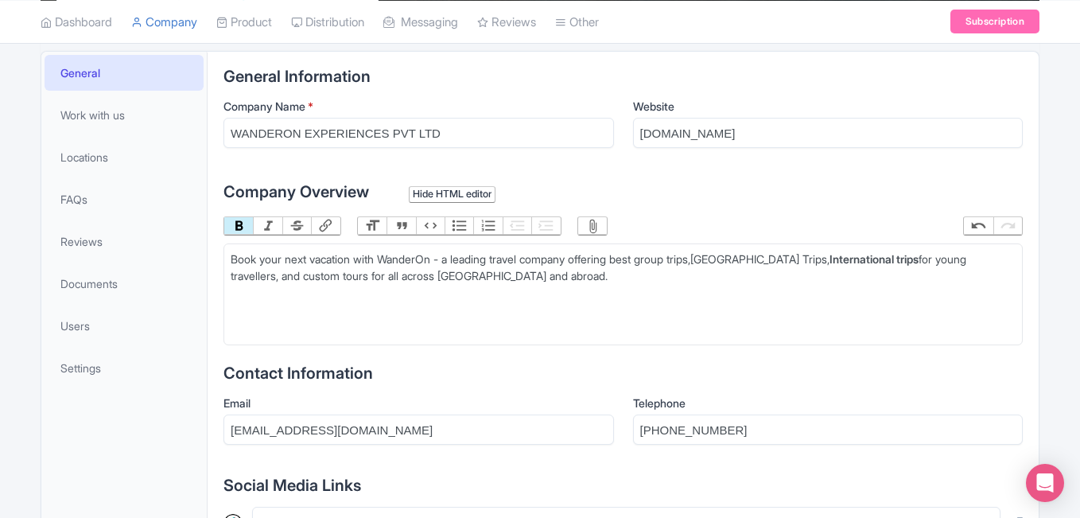
click at [318, 226] on button "Link" at bounding box center [325, 225] width 29 height 17
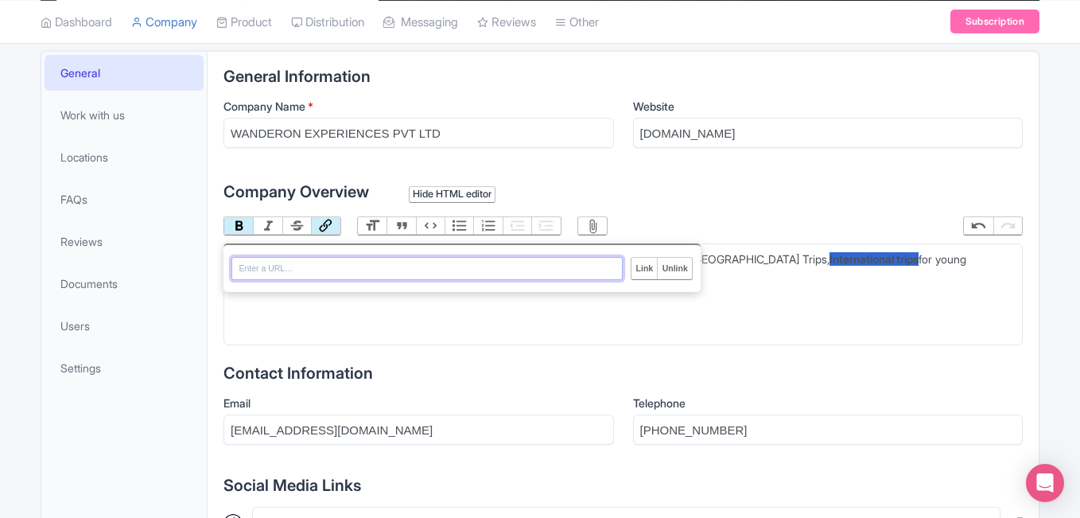
drag, startPoint x: 345, startPoint y: 267, endPoint x: 405, endPoint y: 273, distance: 59.9
click at [345, 267] on input "URL" at bounding box center [426, 268] width 391 height 22
paste input "[URL][DOMAIN_NAME]"
click at [405, 273] on input "[URL][DOMAIN_NAME]" at bounding box center [426, 268] width 391 height 22
type input "https://wanderon.in/international-trips"
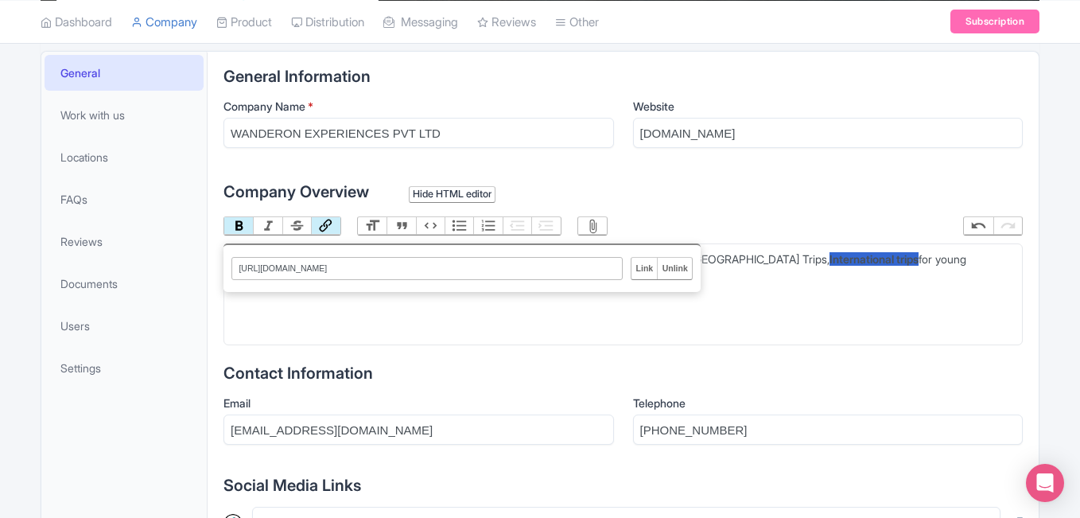
click at [646, 270] on input "Link" at bounding box center [643, 268] width 25 height 21
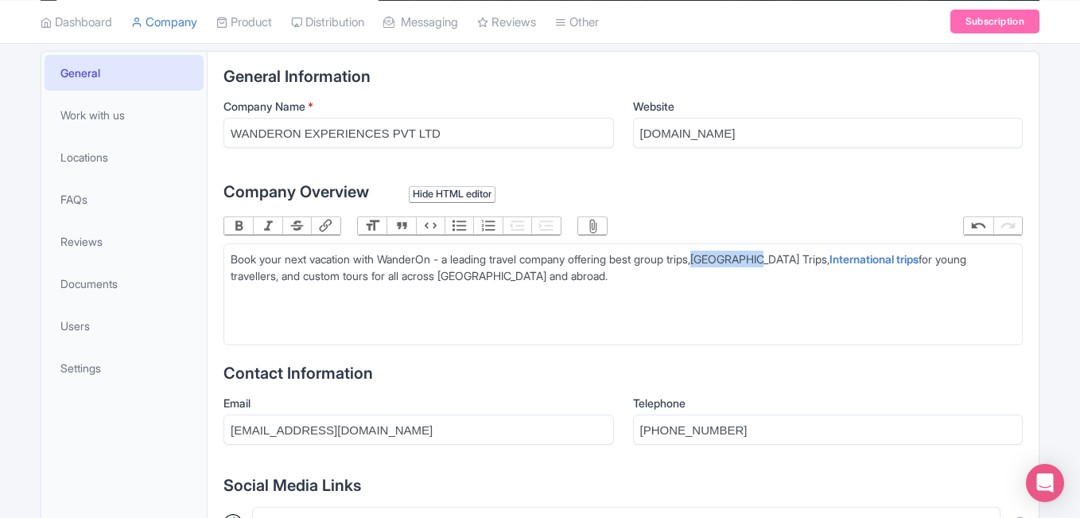
drag, startPoint x: 723, startPoint y: 260, endPoint x: 774, endPoint y: 262, distance: 51.0
click at [774, 262] on div "Book your next vacation with WanderOn - a leading travel company offering best …" at bounding box center [623, 267] width 785 height 33
click at [232, 226] on button "Bold" at bounding box center [238, 225] width 29 height 17
click at [329, 227] on button "Link" at bounding box center [325, 225] width 29 height 17
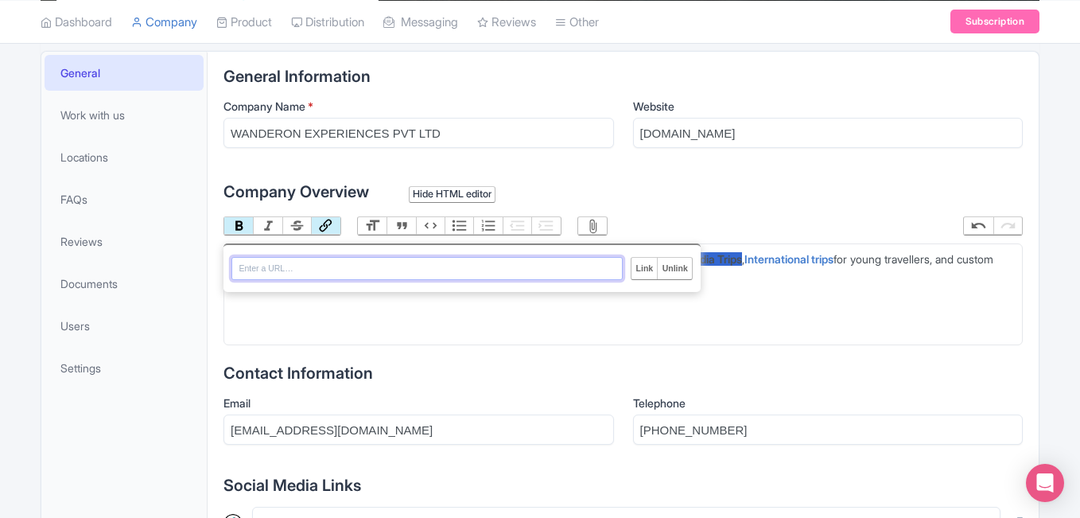
paste input "https://wanderon.in/india-trips"
type input "https://wanderon.in/india-trips"
click at [644, 271] on input "Link" at bounding box center [643, 268] width 25 height 21
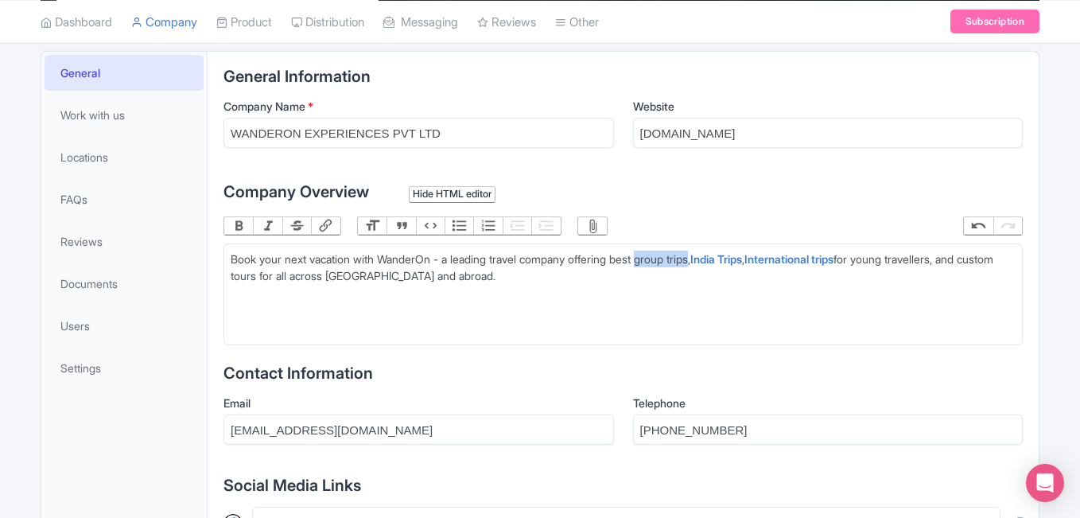
drag, startPoint x: 661, startPoint y: 261, endPoint x: 717, endPoint y: 257, distance: 55.8
click at [717, 257] on div "Book your next vacation with WanderOn - a leading travel company offering best …" at bounding box center [623, 267] width 785 height 33
click at [243, 223] on button "Bold" at bounding box center [238, 225] width 29 height 17
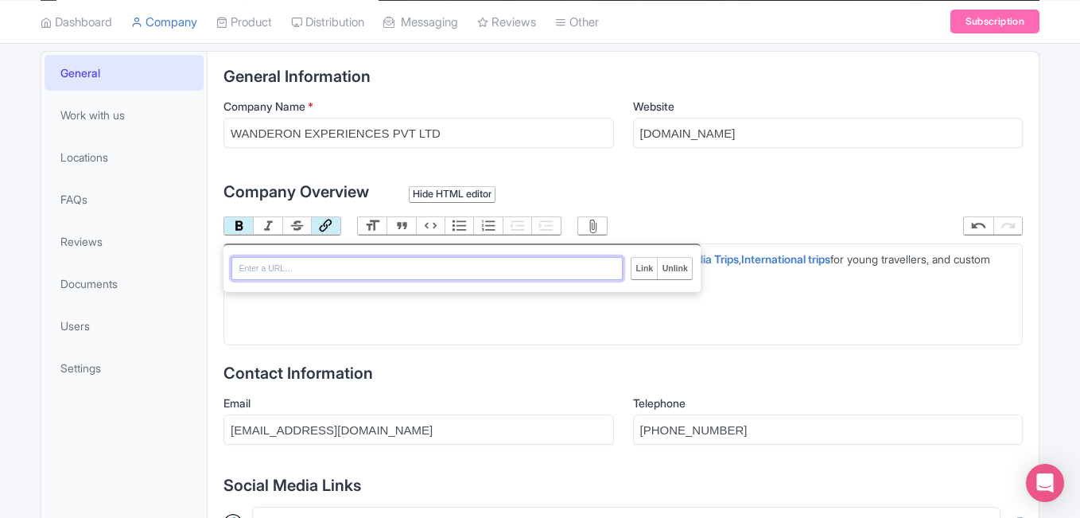
click at [328, 223] on button "Link" at bounding box center [325, 225] width 29 height 17
paste input "https://wanderon.in/upcoming-community-trips"
type input "https://wanderon.in/upcoming-community-trips"
click at [648, 269] on input "Link" at bounding box center [643, 268] width 25 height 21
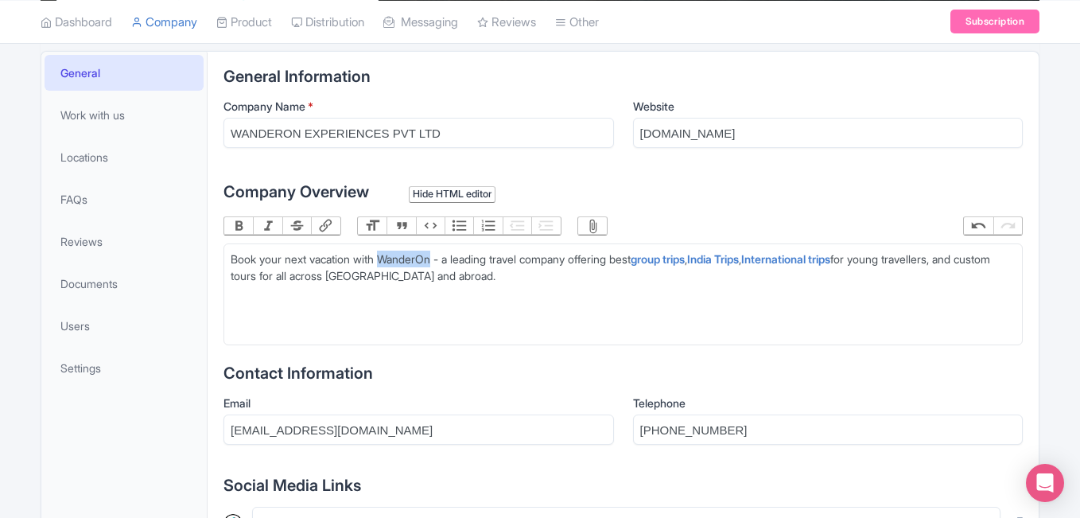
drag, startPoint x: 388, startPoint y: 262, endPoint x: 439, endPoint y: 262, distance: 50.9
click at [439, 262] on div "Book your next vacation with WanderOn - a leading travel company offering best …" at bounding box center [623, 267] width 785 height 33
click at [240, 227] on button "Bold" at bounding box center [238, 225] width 29 height 17
click at [321, 225] on button "Link" at bounding box center [325, 225] width 29 height 17
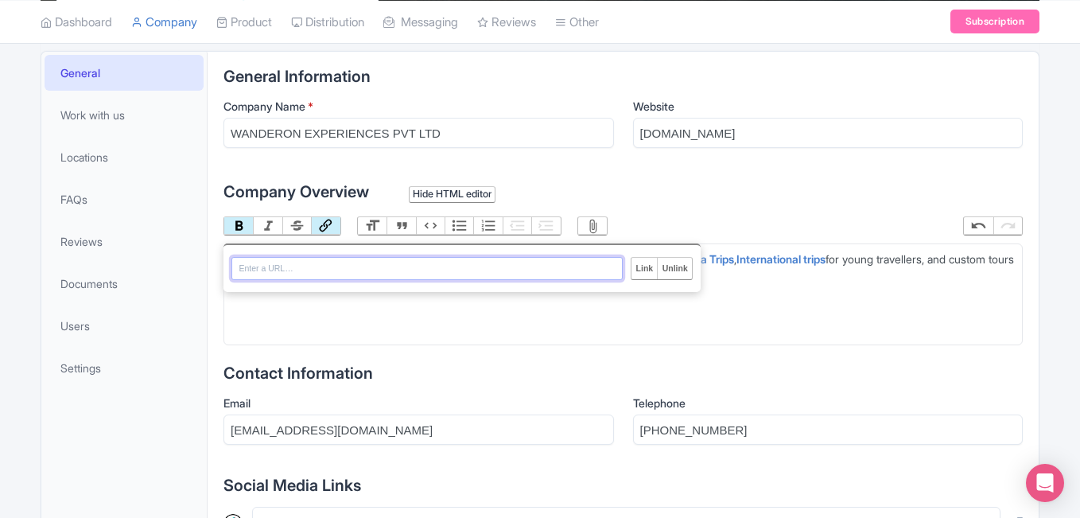
paste input "https://wanderon.in/"
type input "https://wanderon.in/"
click at [645, 270] on input "Link" at bounding box center [643, 268] width 25 height 21
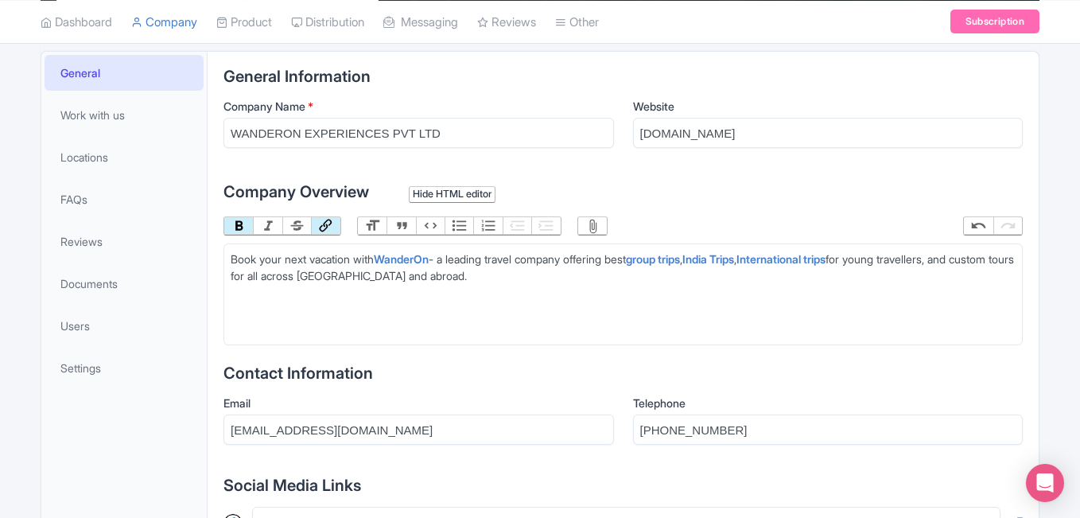
scroll to position [822, 0]
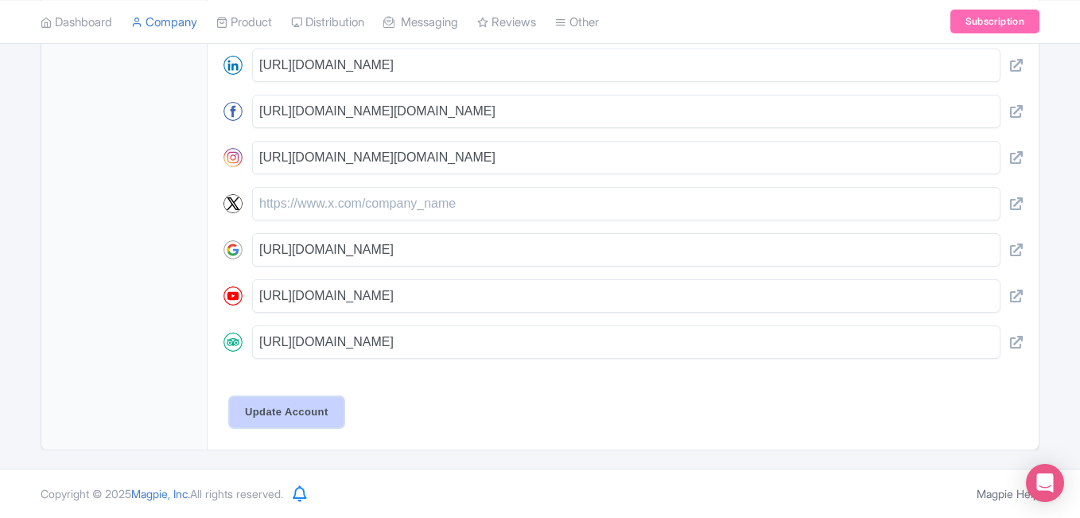
click at [283, 414] on input "Update Account" at bounding box center [287, 412] width 114 height 30
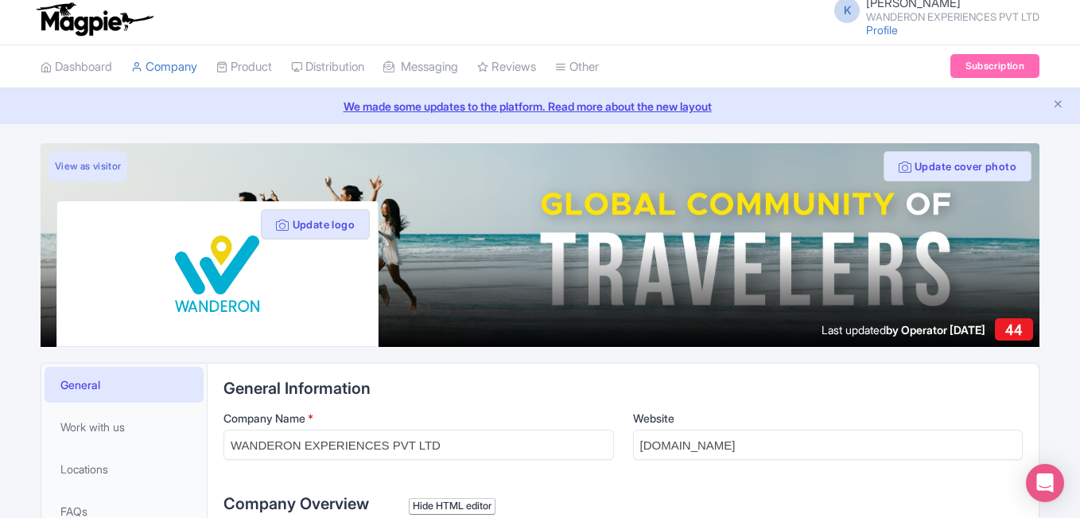
scroll to position [0, 0]
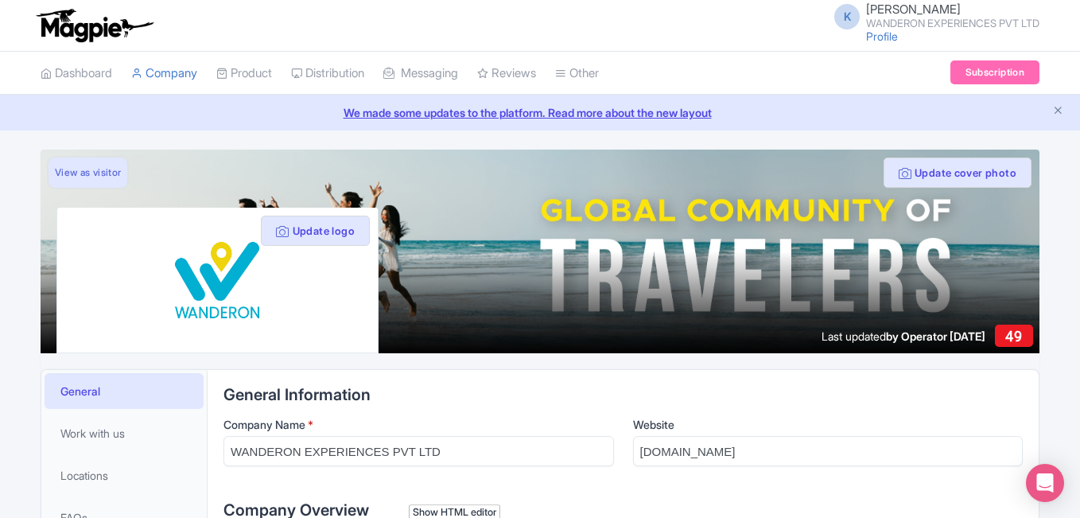
click at [107, 173] on link "View as visitor" at bounding box center [88, 172] width 79 height 30
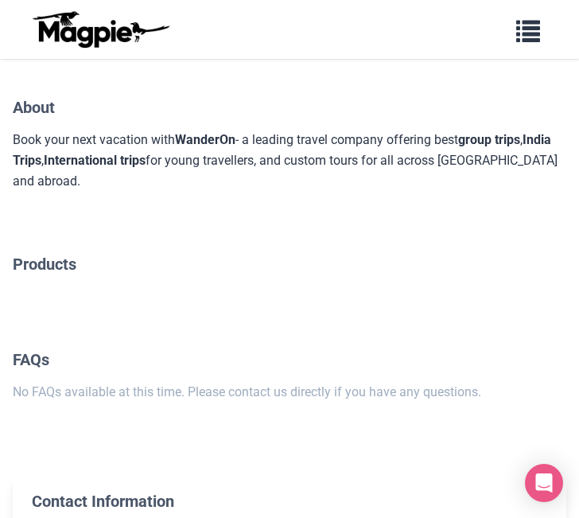
scroll to position [138, 0]
